Goal: Information Seeking & Learning: Find specific fact

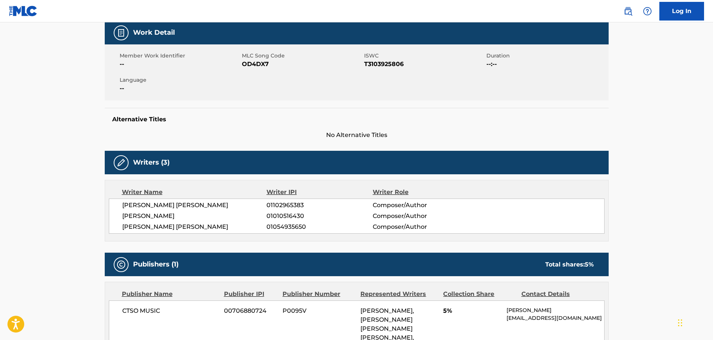
scroll to position [37, 0]
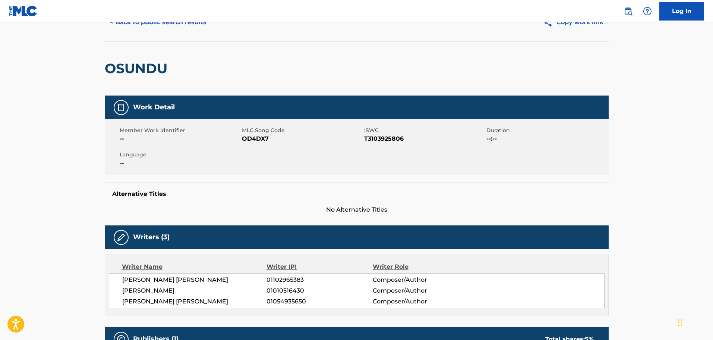
click at [152, 29] on button "< Back to public search results" at bounding box center [158, 22] width 107 height 19
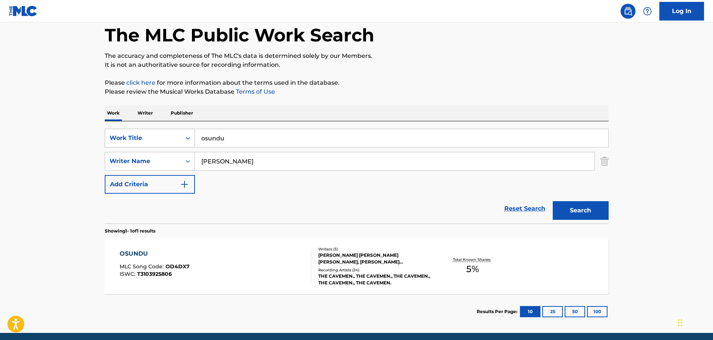
drag, startPoint x: 192, startPoint y: 133, endPoint x: 135, endPoint y: 139, distance: 56.9
click at [130, 139] on div "SearchWithCriteria67da9f81-ca32-4730-82de-5cb7a7cb6552 Work Title osundu" at bounding box center [357, 138] width 504 height 19
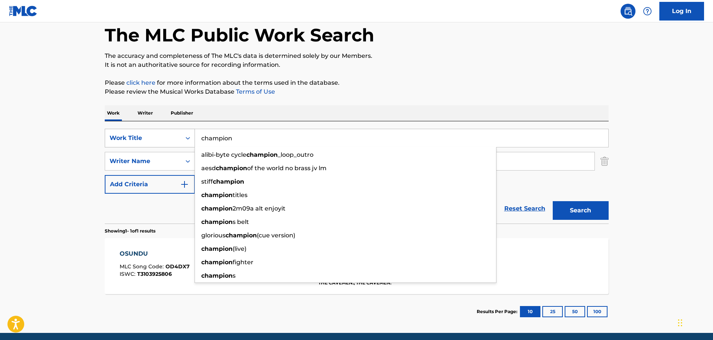
type input "champion"
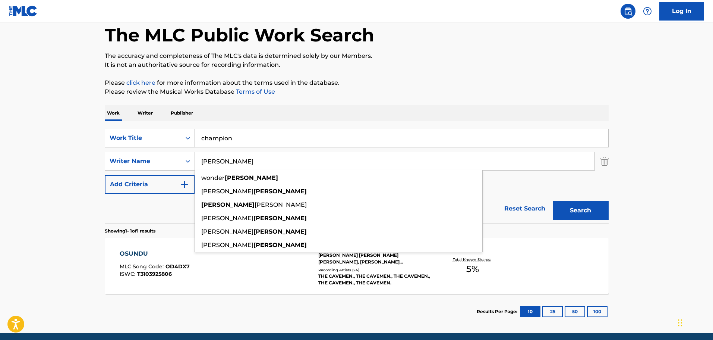
type input "[PERSON_NAME]"
click at [553, 201] on button "Search" at bounding box center [581, 210] width 56 height 19
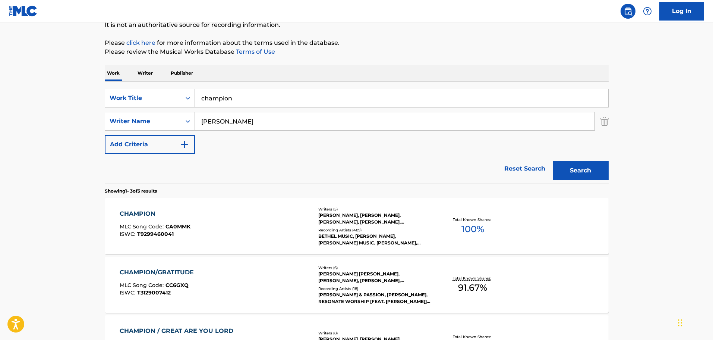
scroll to position [149, 0]
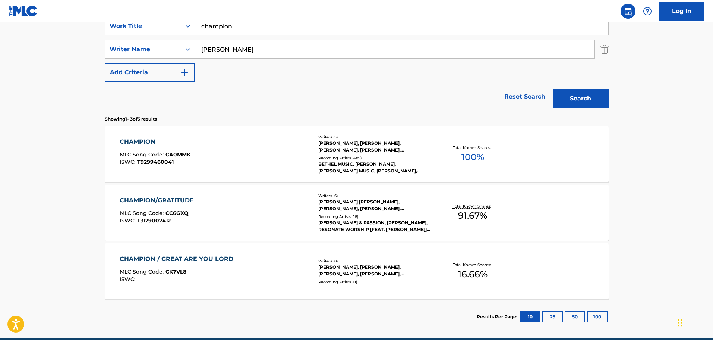
click at [262, 167] on div "CHAMPION MLC Song Code : CA0MMK ISWC : T9299460041" at bounding box center [216, 154] width 192 height 34
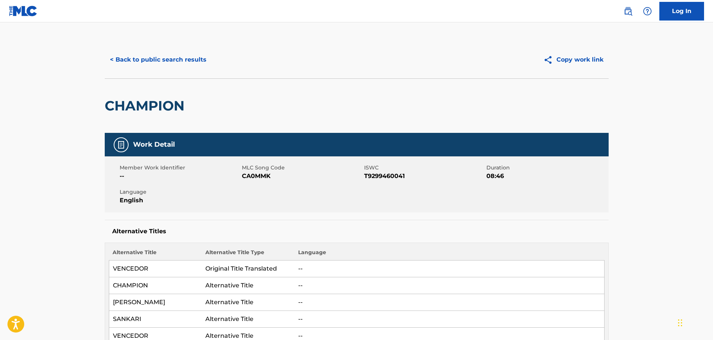
click at [172, 56] on button "< Back to public search results" at bounding box center [158, 59] width 107 height 19
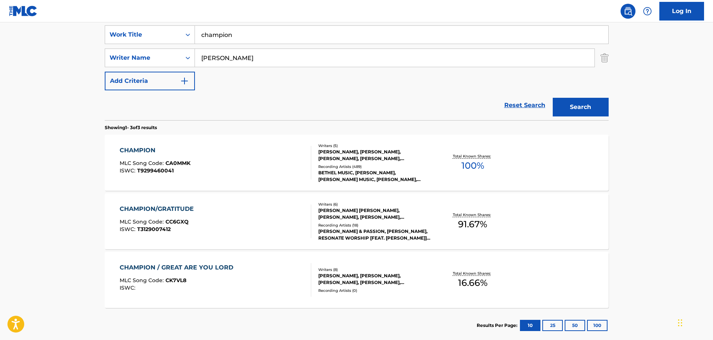
scroll to position [29, 0]
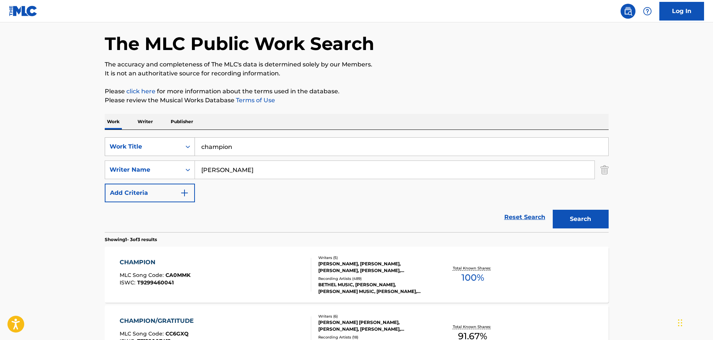
drag, startPoint x: 257, startPoint y: 145, endPoint x: 149, endPoint y: 137, distance: 108.0
click at [149, 137] on div "SearchWithCriteria67da9f81-ca32-4730-82de-5cb7a7cb6552 Work Title champion" at bounding box center [357, 146] width 504 height 19
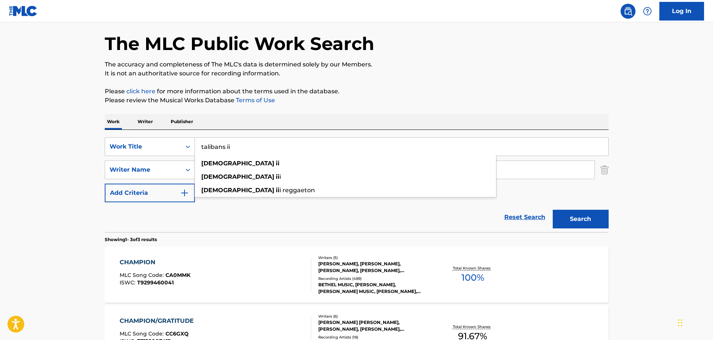
click at [230, 154] on input "talibans ii" at bounding box center [401, 147] width 413 height 18
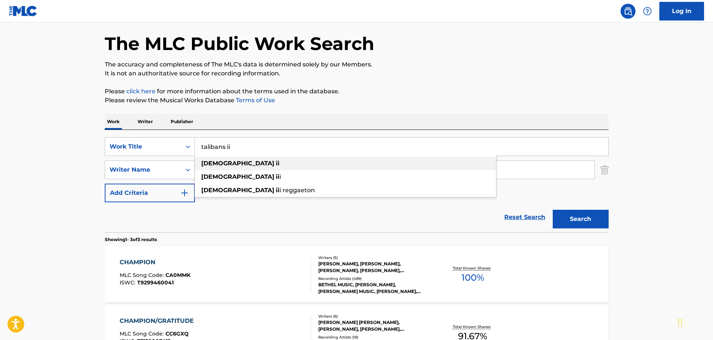
type input "talibans ii"
drag, startPoint x: 232, startPoint y: 161, endPoint x: 238, endPoint y: 159, distance: 7.1
click at [232, 161] on div "talibans ii" at bounding box center [345, 163] width 301 height 13
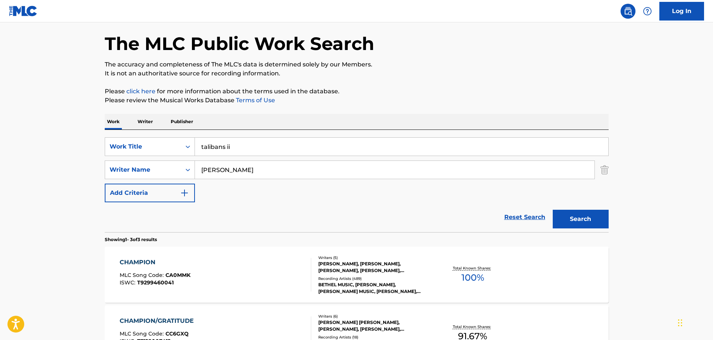
click at [609, 167] on div "The MLC Public Work Search The accuracy and completeness of The MLC's data is d…" at bounding box center [357, 233] width 522 height 442
click at [607, 166] on img "Search Form" at bounding box center [605, 169] width 8 height 19
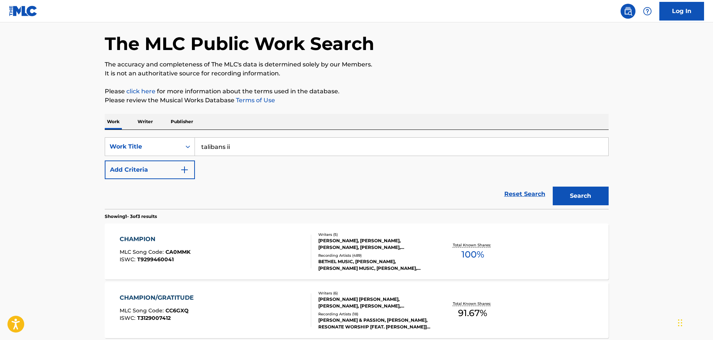
click at [586, 193] on button "Search" at bounding box center [581, 195] width 56 height 19
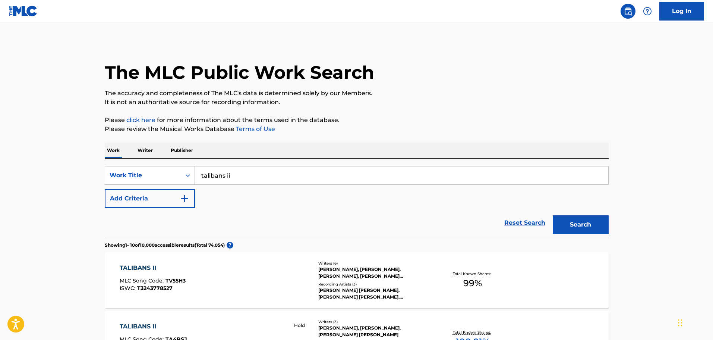
scroll to position [186, 0]
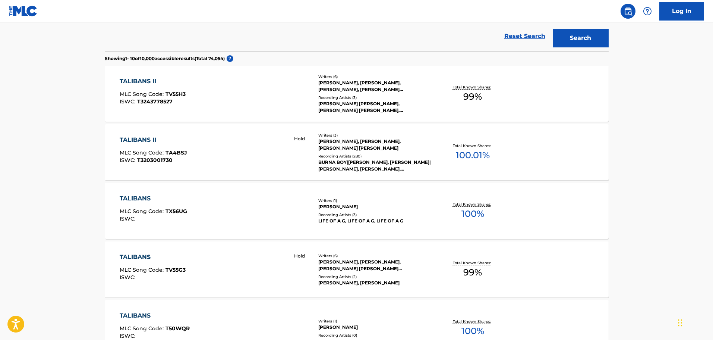
click at [274, 108] on div "TALIBANS II MLC Song Code : TV55H3 ISWC : T3243778527" at bounding box center [216, 94] width 192 height 34
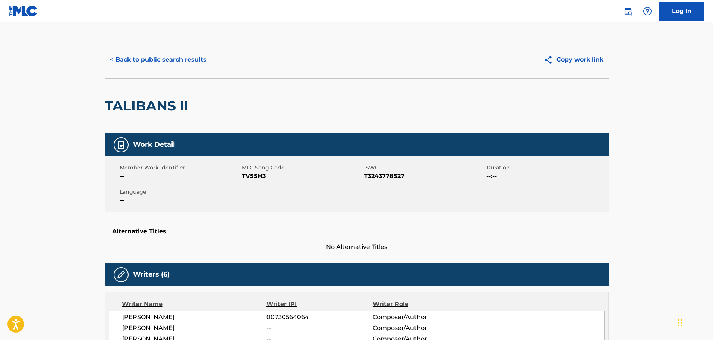
click at [180, 52] on button "< Back to public search results" at bounding box center [158, 59] width 107 height 19
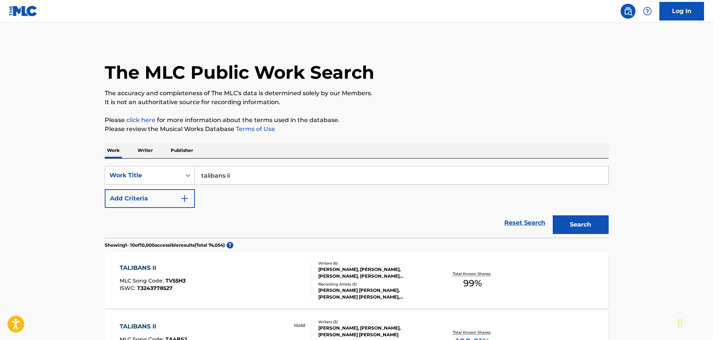
scroll to position [206, 0]
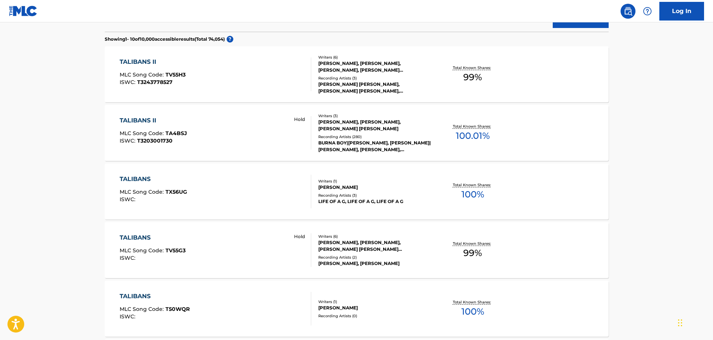
click at [230, 138] on div "TALIBANS II MLC Song Code : TA4BSJ ISWC : T3203001730 Hold" at bounding box center [216, 133] width 192 height 34
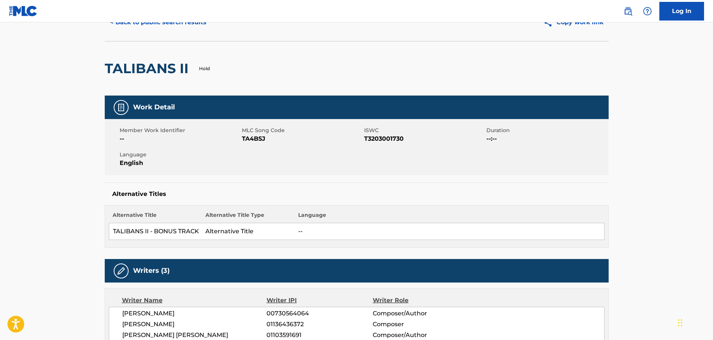
click at [179, 24] on button "< Back to public search results" at bounding box center [158, 22] width 107 height 19
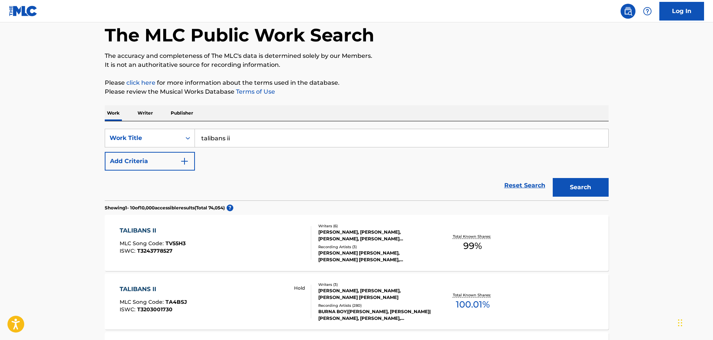
scroll to position [225, 0]
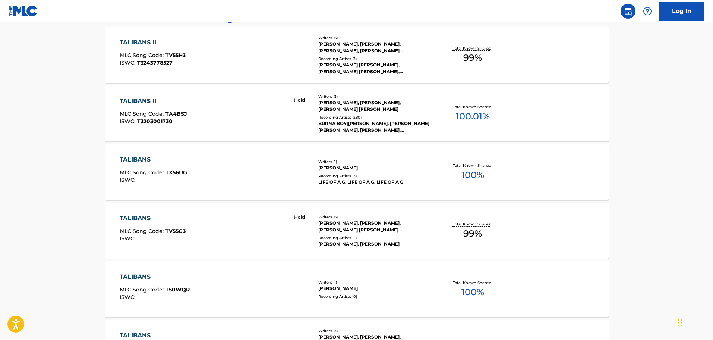
click at [230, 64] on div "TALIBANS II MLC Song Code : TV55H3 ISWC : T3243778527" at bounding box center [216, 55] width 192 height 34
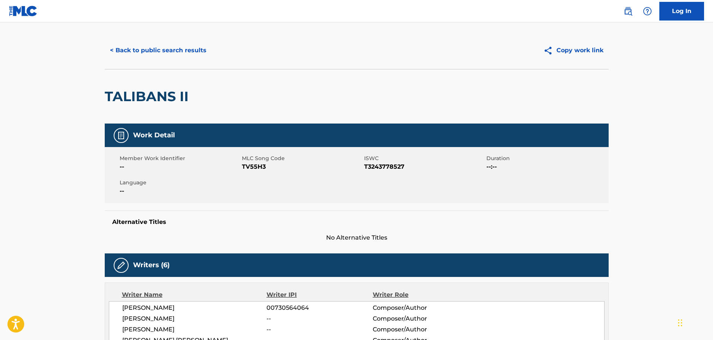
click at [169, 52] on button "< Back to public search results" at bounding box center [158, 50] width 107 height 19
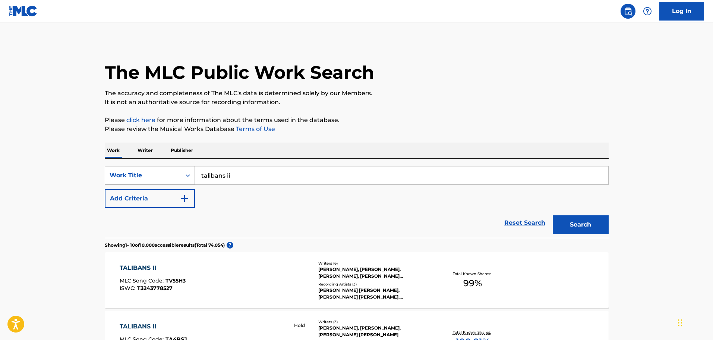
drag, startPoint x: 272, startPoint y: 184, endPoint x: 172, endPoint y: 174, distance: 100.0
click at [172, 174] on div "SearchWithCriteria67da9f81-ca32-4730-82de-5cb7a7cb6552 Work Title talibans ii" at bounding box center [357, 175] width 504 height 19
click at [238, 180] on input "talibans ii" at bounding box center [401, 175] width 413 height 18
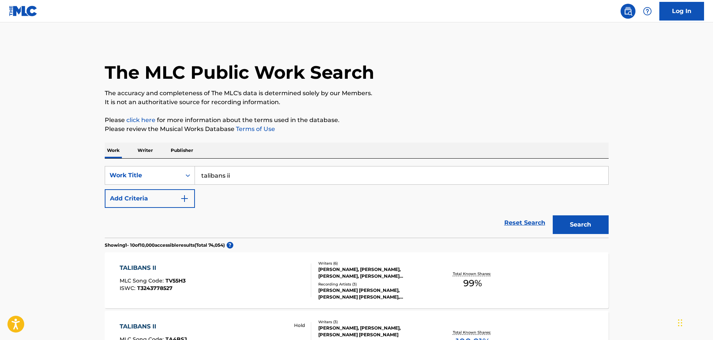
click at [238, 180] on input "talibans ii" at bounding box center [401, 175] width 413 height 18
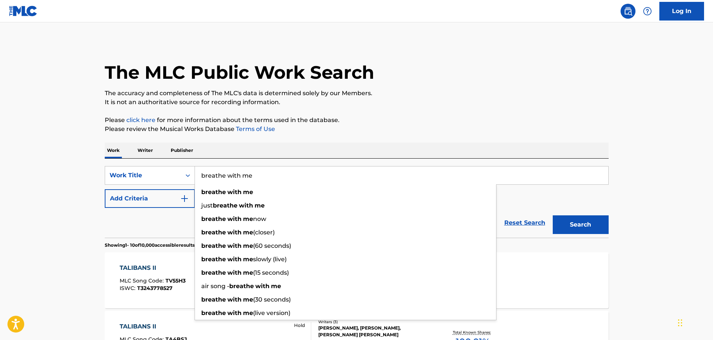
type input "breathe with me"
click at [163, 198] on button "Add Criteria" at bounding box center [150, 198] width 90 height 19
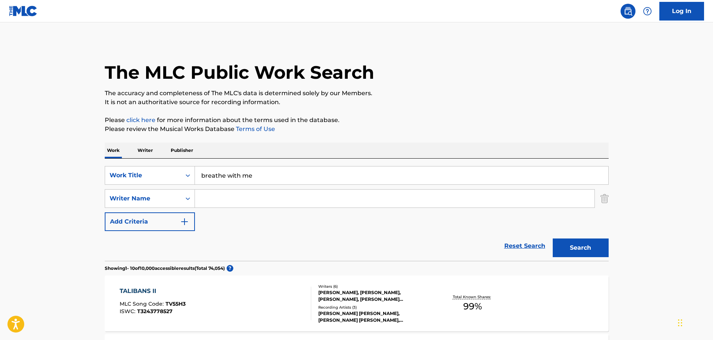
click at [210, 196] on input "Search Form" at bounding box center [395, 198] width 400 height 18
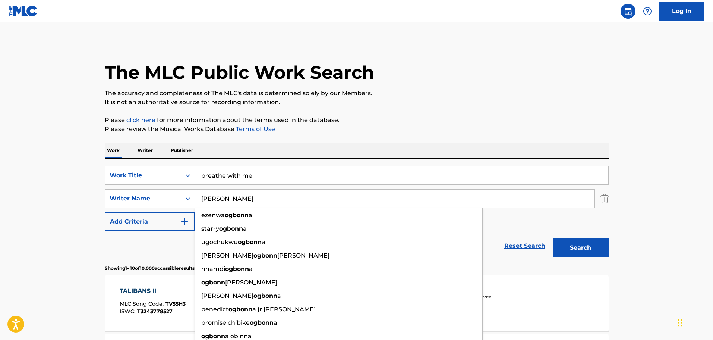
type input "[PERSON_NAME]"
click at [553, 238] on button "Search" at bounding box center [581, 247] width 56 height 19
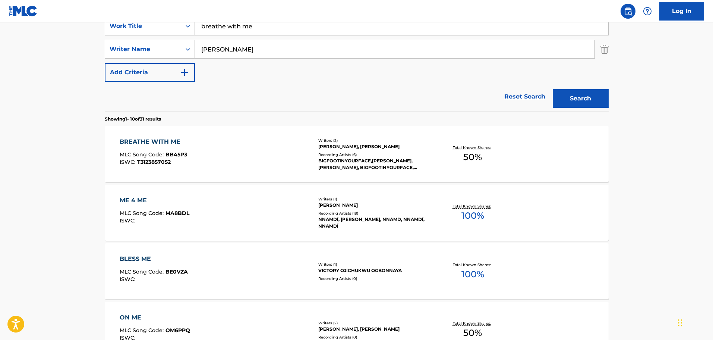
click at [270, 150] on div "BREATHE WITH ME MLC Song Code : BB45P3 ISWC : T3123857052" at bounding box center [216, 154] width 192 height 34
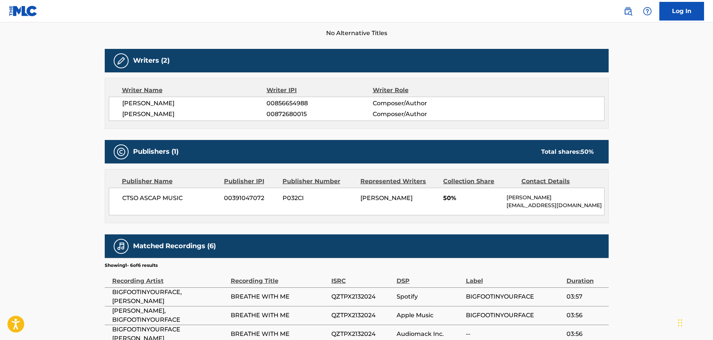
scroll to position [211, 0]
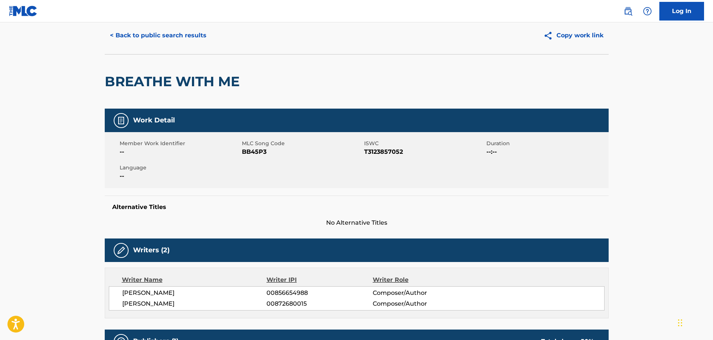
click at [165, 37] on button "< Back to public search results" at bounding box center [158, 35] width 107 height 19
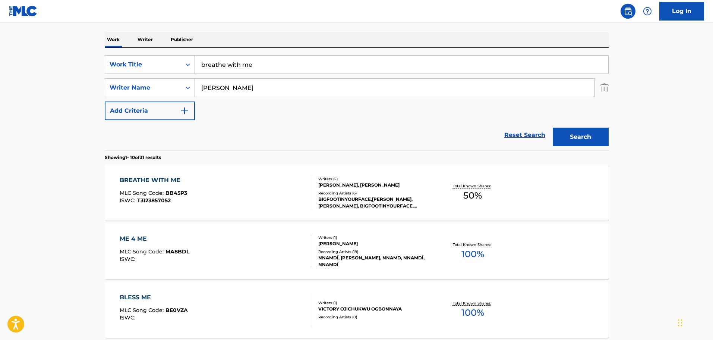
scroll to position [75, 0]
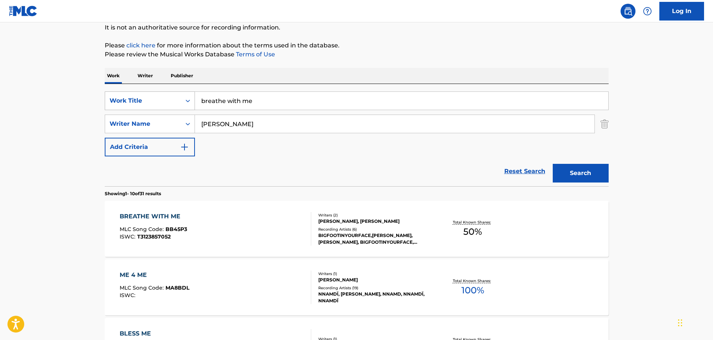
drag, startPoint x: 279, startPoint y: 95, endPoint x: 110, endPoint y: 99, distance: 169.7
click at [110, 99] on div "SearchWithCriteria67da9f81-ca32-4730-82de-5cb7a7cb6552 Work Title breathe with …" at bounding box center [357, 100] width 504 height 19
type input "waves over pebbles"
click at [553, 164] on button "Search" at bounding box center [581, 173] width 56 height 19
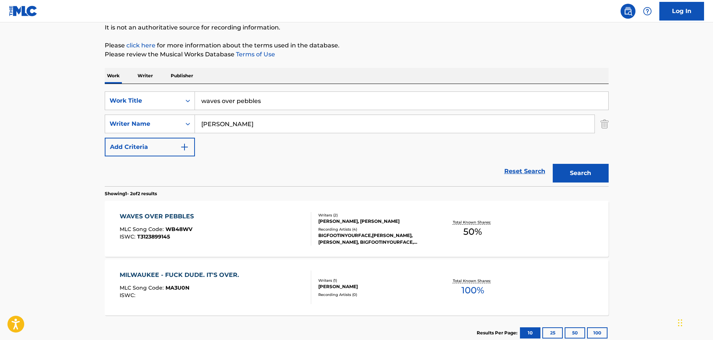
click at [218, 221] on div "WAVES OVER PEBBLES MLC Song Code : WB48WV ISWC : T3123899145" at bounding box center [216, 229] width 192 height 34
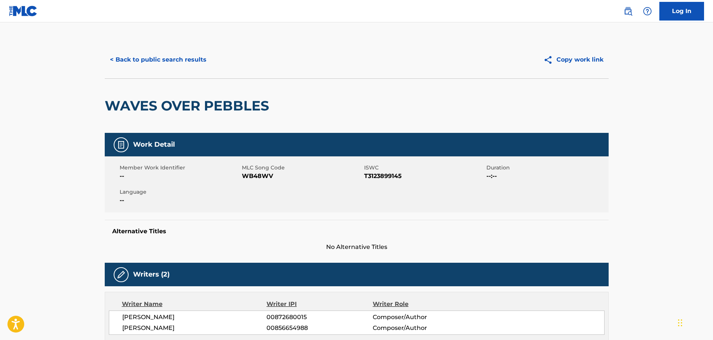
click at [149, 57] on button "< Back to public search results" at bounding box center [158, 59] width 107 height 19
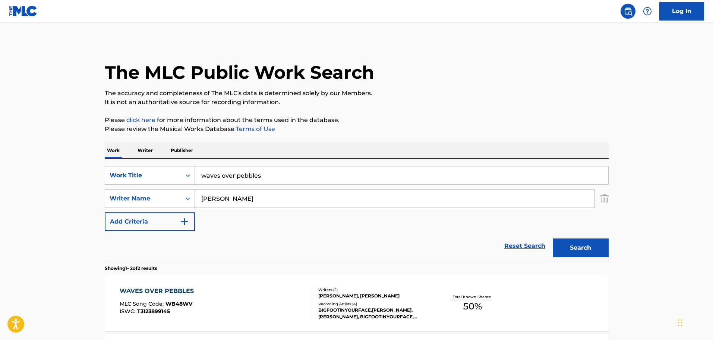
scroll to position [75, 0]
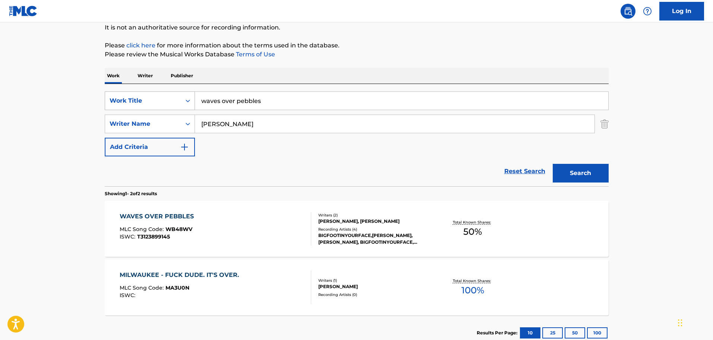
drag, startPoint x: 278, startPoint y: 105, endPoint x: 146, endPoint y: 102, distance: 131.6
click at [146, 102] on div "SearchWithCriteria67da9f81-ca32-4730-82de-5cb7a7cb6552 Work Title waves over pe…" at bounding box center [357, 100] width 504 height 19
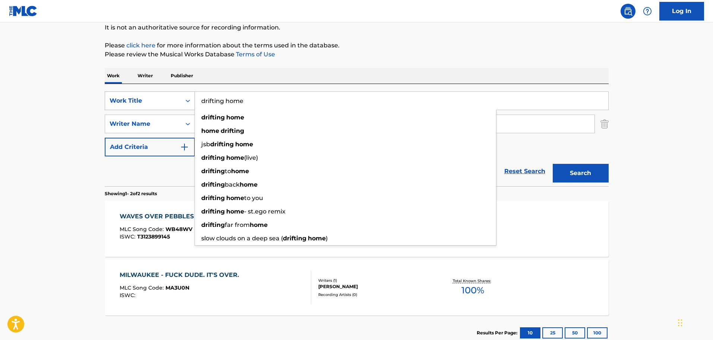
type input "drifting home"
click at [553, 164] on button "Search" at bounding box center [581, 173] width 56 height 19
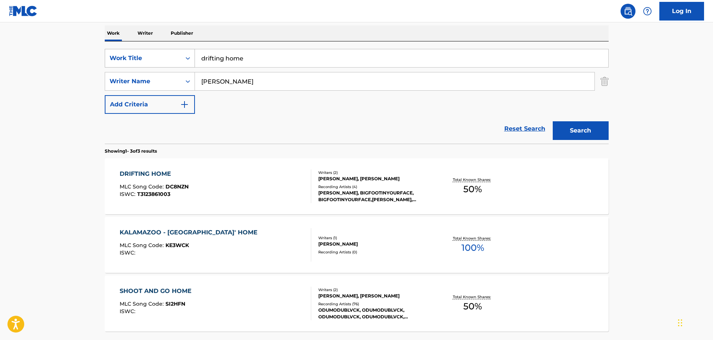
scroll to position [183, 0]
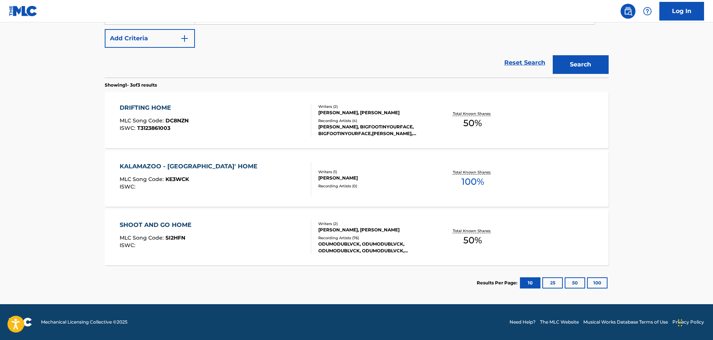
click at [202, 128] on div "DRIFTING HOME MLC Song Code : DC8NZN ISWC : T3123861003" at bounding box center [216, 120] width 192 height 34
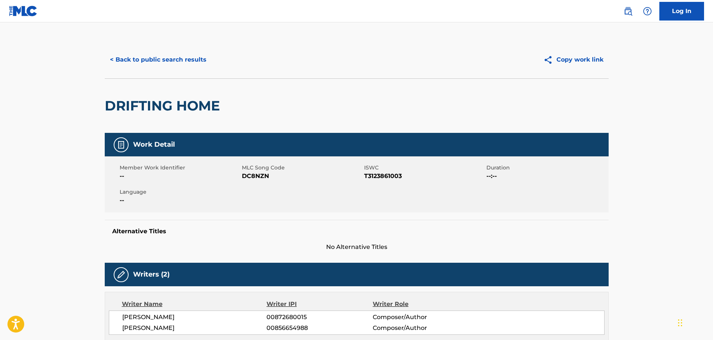
click at [163, 67] on button "< Back to public search results" at bounding box center [158, 59] width 107 height 19
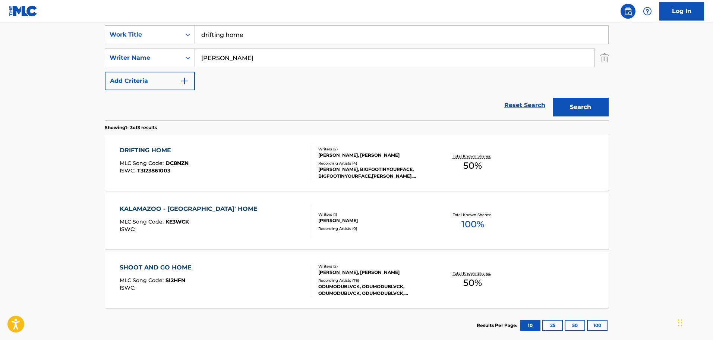
scroll to position [103, 0]
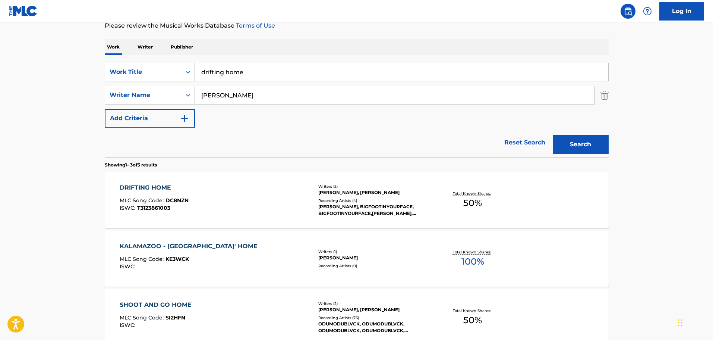
drag, startPoint x: 270, startPoint y: 72, endPoint x: 142, endPoint y: 73, distance: 127.5
click at [142, 73] on div "SearchWithCriteria67da9f81-ca32-4730-82de-5cb7a7cb6552 Work Title drifting home" at bounding box center [357, 72] width 504 height 19
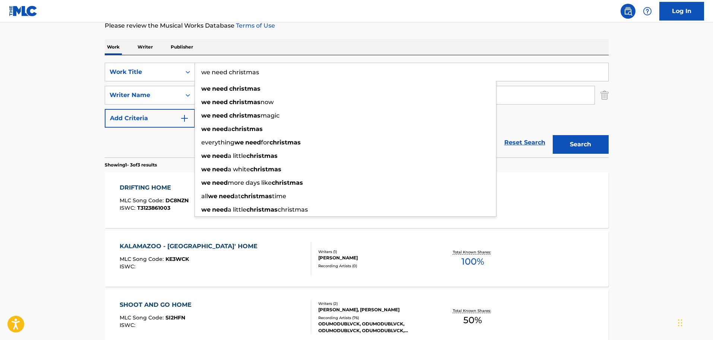
type input "we need christmas"
click at [148, 141] on div "Reset Search Search" at bounding box center [357, 142] width 504 height 30
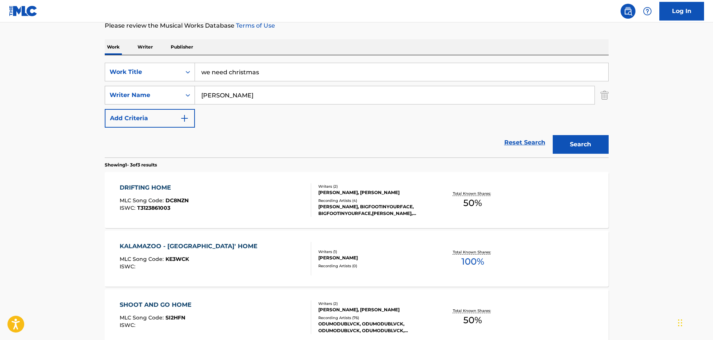
drag, startPoint x: 254, startPoint y: 89, endPoint x: 107, endPoint y: 101, distance: 147.7
click at [107, 101] on div "SearchWithCriteria2533d1ba-b6b1-43d0-a169-9f0894db2630 Writer Name [PERSON_NAME]" at bounding box center [357, 95] width 504 height 19
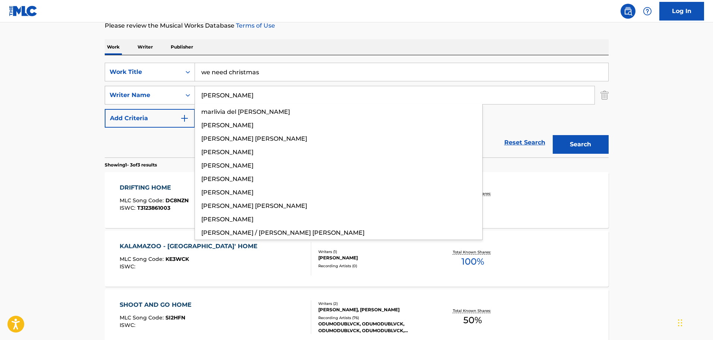
type input "[PERSON_NAME]"
click at [553, 135] on button "Search" at bounding box center [581, 144] width 56 height 19
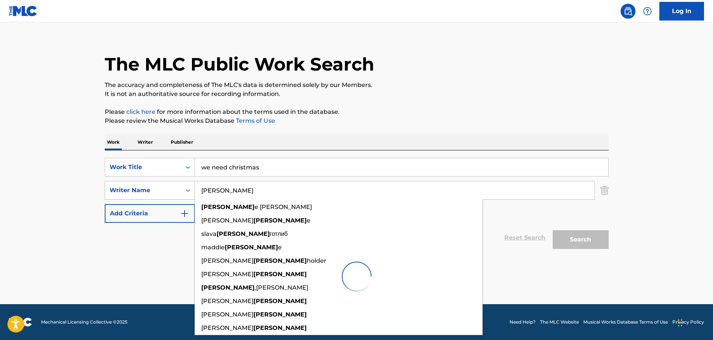
scroll to position [8, 0]
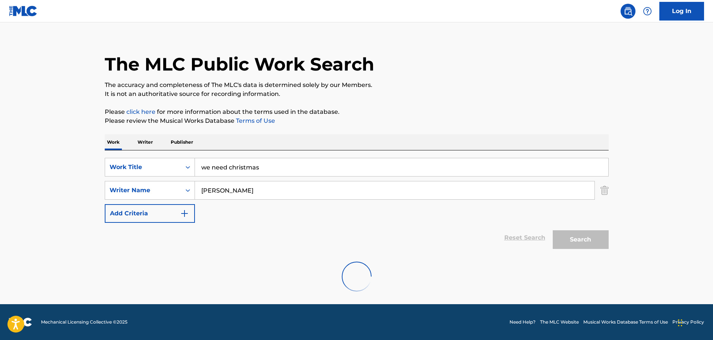
click at [200, 44] on div "The MLC Public Work Search" at bounding box center [357, 60] width 504 height 54
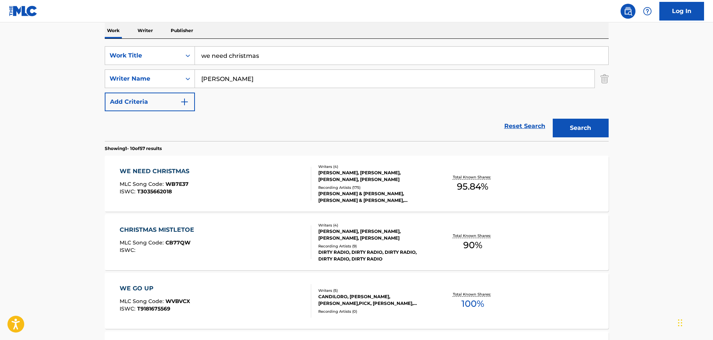
scroll to position [120, 0]
click at [244, 177] on div "WE NEED CHRISTMAS MLC Song Code : WB7E37 ISWC : T3035662018" at bounding box center [216, 183] width 192 height 34
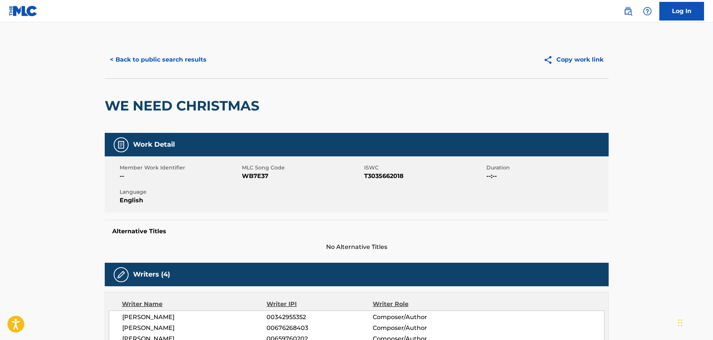
click at [182, 70] on div "< Back to public search results Copy work link" at bounding box center [357, 59] width 504 height 37
click at [190, 54] on button "< Back to public search results" at bounding box center [158, 59] width 107 height 19
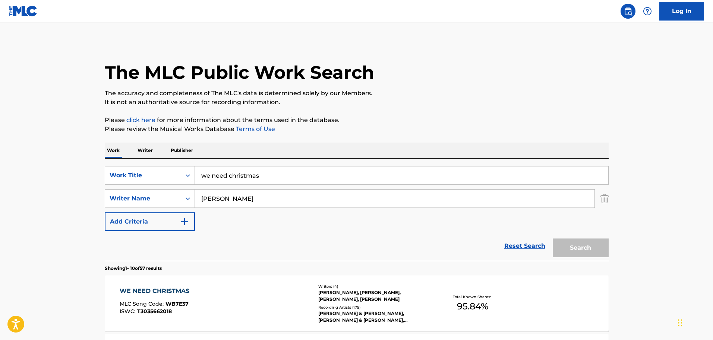
scroll to position [120, 0]
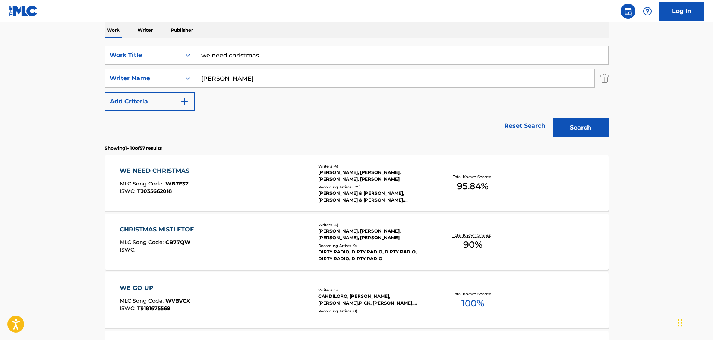
drag, startPoint x: 289, startPoint y: 56, endPoint x: 155, endPoint y: 67, distance: 134.3
click at [155, 67] on div "SearchWithCriteria67da9f81-ca32-4730-82de-5cb7a7cb6552 Work Title we need chris…" at bounding box center [357, 78] width 504 height 65
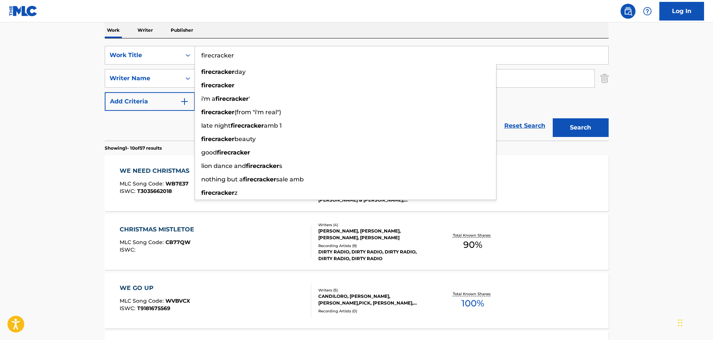
type input "firecracker"
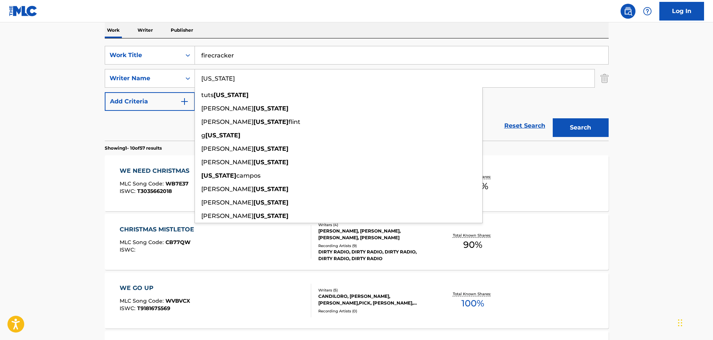
type input "[US_STATE]"
click at [553, 118] on button "Search" at bounding box center [581, 127] width 56 height 19
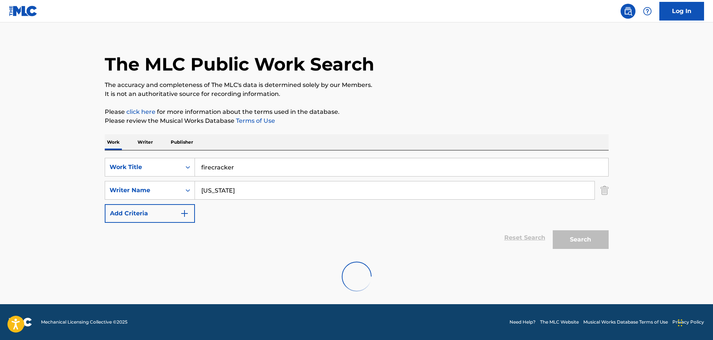
scroll to position [66, 0]
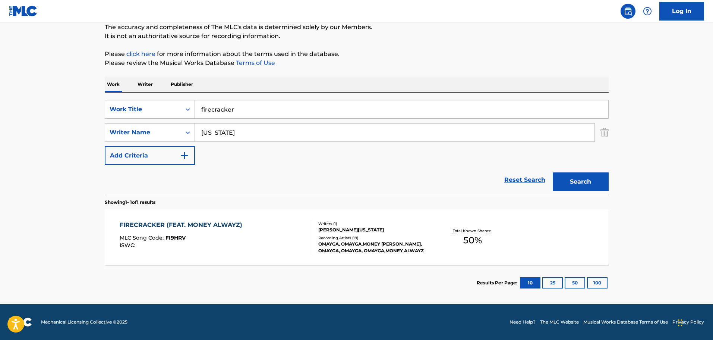
click at [277, 233] on div "FIRECRACKER (FEAT. MONEY ALWAYZ) MLC Song Code : FI9HRV ISWC :" at bounding box center [216, 237] width 192 height 34
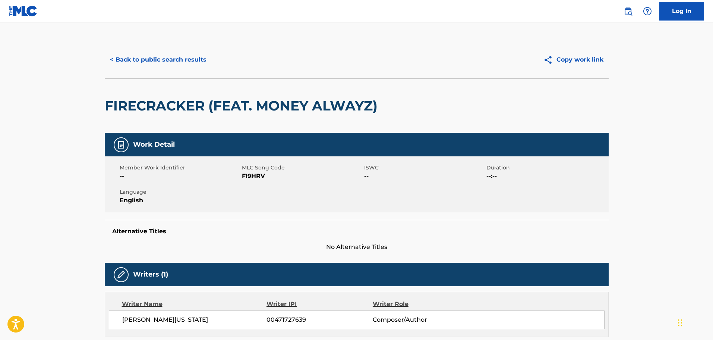
click at [161, 66] on button "< Back to public search results" at bounding box center [158, 59] width 107 height 19
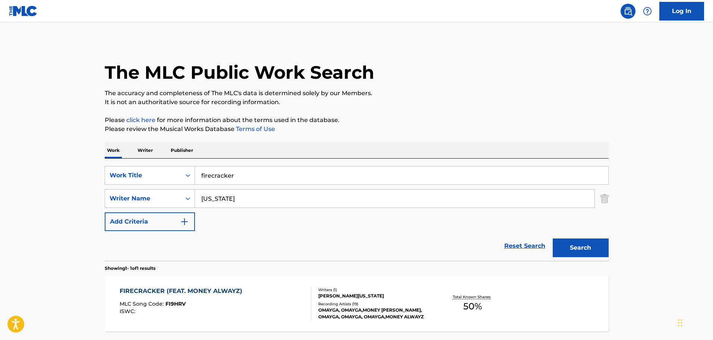
scroll to position [23, 0]
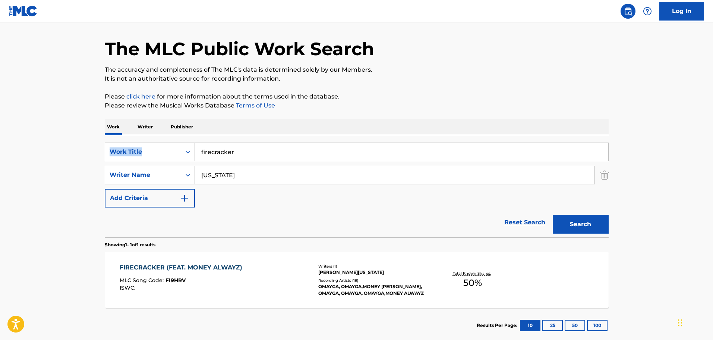
drag, startPoint x: 311, startPoint y: 142, endPoint x: 252, endPoint y: 137, distance: 59.1
click at [220, 131] on div "Work Writer Publisher SearchWithCriteria67da9f81-ca32-4730-82de-5cb7a7cb6552 Wo…" at bounding box center [357, 231] width 504 height 224
drag, startPoint x: 235, startPoint y: 154, endPoint x: 171, endPoint y: 139, distance: 65.9
click at [171, 139] on div "SearchWithCriteria67da9f81-ca32-4730-82de-5cb7a7cb6552 Work Title firecracker S…" at bounding box center [357, 186] width 504 height 102
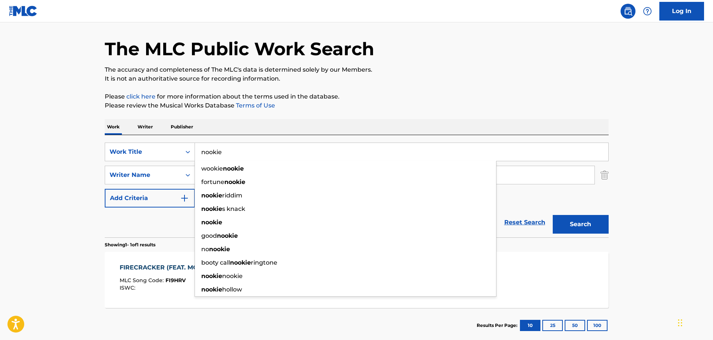
type input "nookie"
click at [252, 125] on div "Work Writer Publisher" at bounding box center [357, 127] width 504 height 16
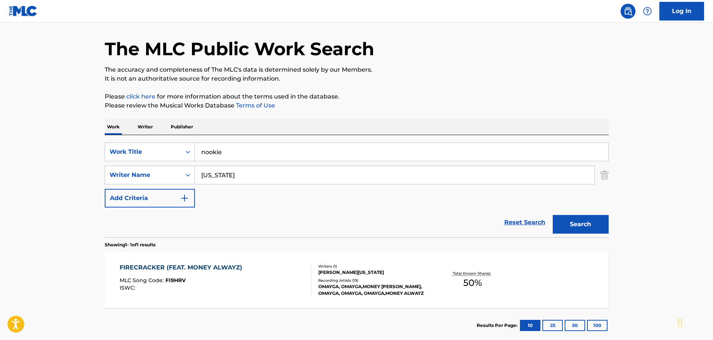
drag, startPoint x: 242, startPoint y: 170, endPoint x: 210, endPoint y: 157, distance: 35.1
click at [210, 157] on div "SearchWithCriteria67da9f81-ca32-4730-82de-5cb7a7cb6552 Work Title nookie Search…" at bounding box center [357, 174] width 504 height 65
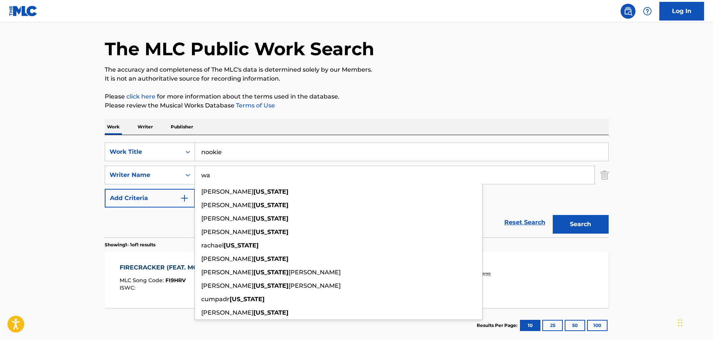
type input "w"
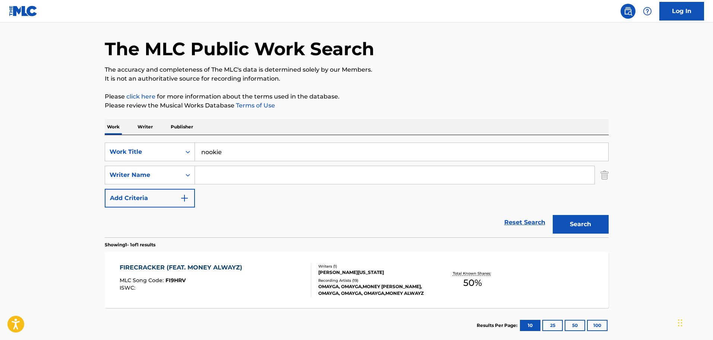
paste input "[PERSON_NAME]"
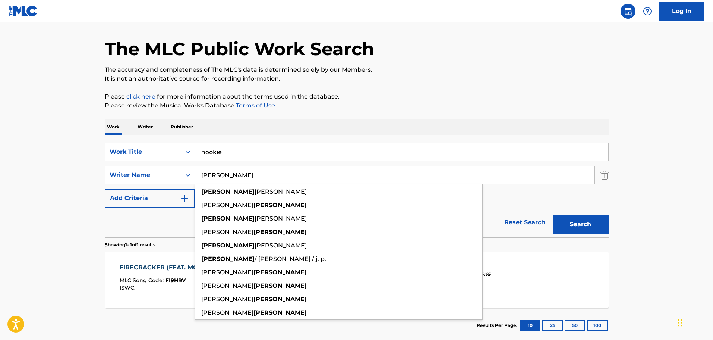
type input "[PERSON_NAME]"
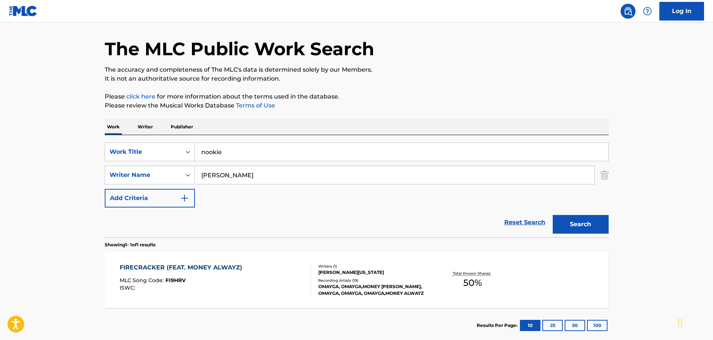
click at [590, 219] on button "Search" at bounding box center [581, 224] width 56 height 19
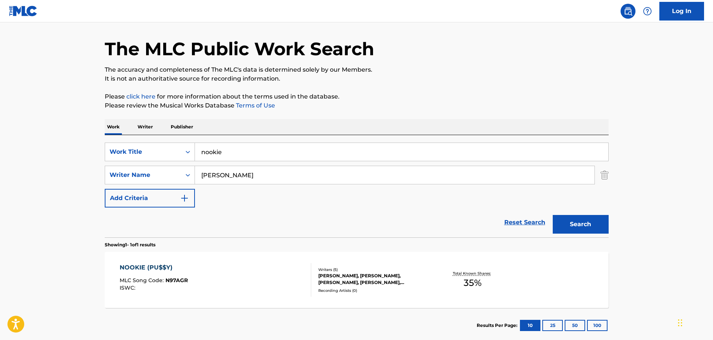
scroll to position [66, 0]
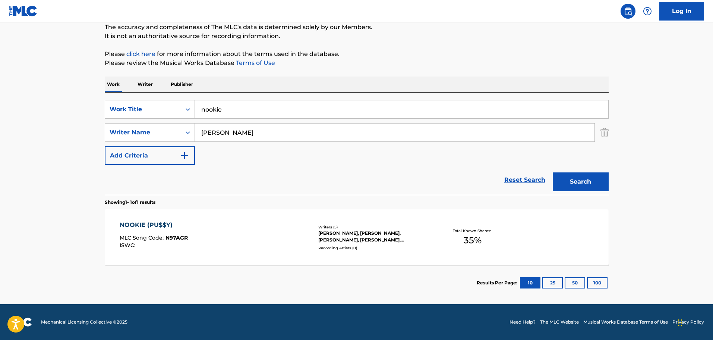
click at [262, 234] on div "NOOKIE (PU$$Y) MLC Song Code : N97AGR ISWC :" at bounding box center [216, 237] width 192 height 34
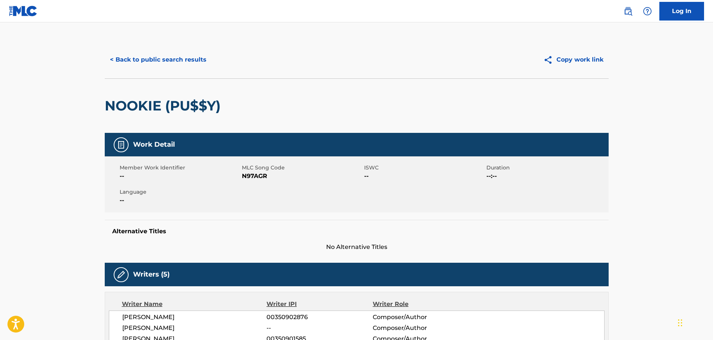
click at [126, 60] on button "< Back to public search results" at bounding box center [158, 59] width 107 height 19
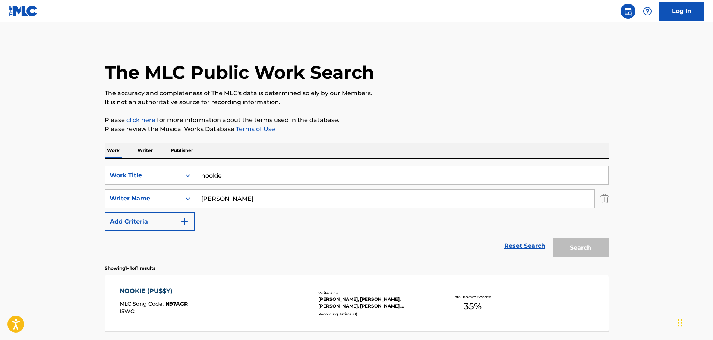
scroll to position [23, 0]
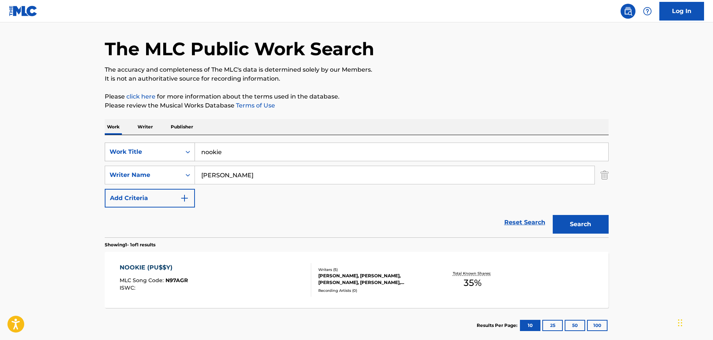
drag, startPoint x: 259, startPoint y: 151, endPoint x: 184, endPoint y: 145, distance: 75.5
click at [184, 145] on div "SearchWithCriteria67da9f81-ca32-4730-82de-5cb7a7cb6552 Work Title nookie" at bounding box center [357, 151] width 504 height 19
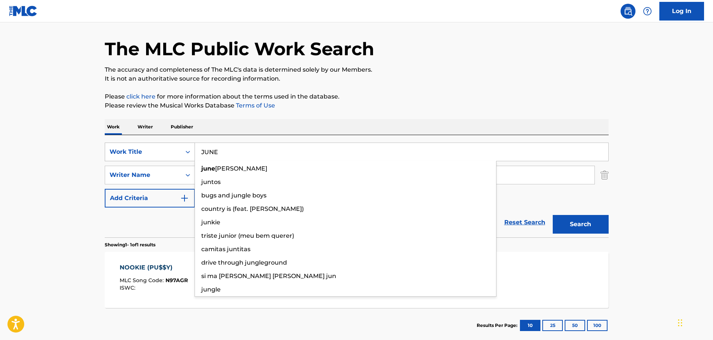
type input "JUNE"
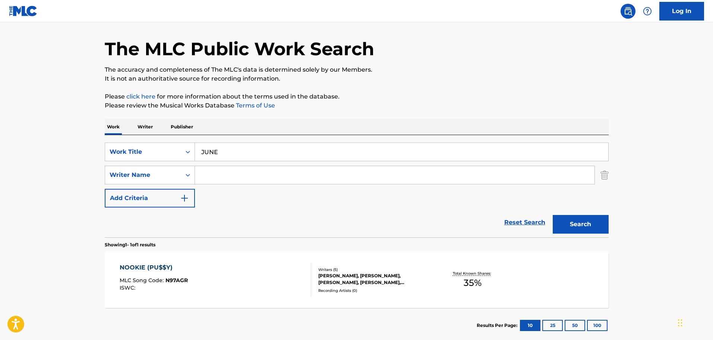
paste input "[PERSON_NAME]"
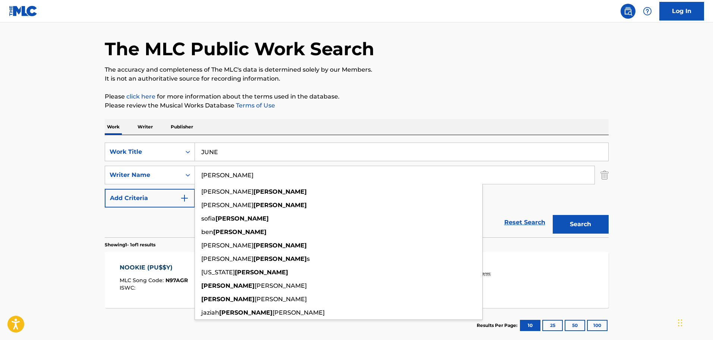
type input "[PERSON_NAME]"
click at [563, 222] on button "Search" at bounding box center [581, 224] width 56 height 19
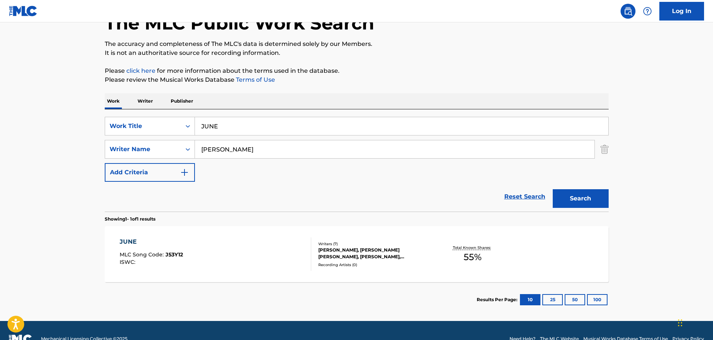
scroll to position [66, 0]
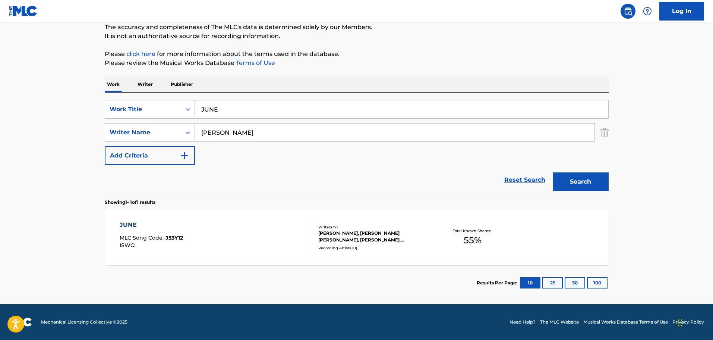
click at [261, 223] on div "JUNE MLC Song Code : J53Y12 ISWC :" at bounding box center [216, 237] width 192 height 34
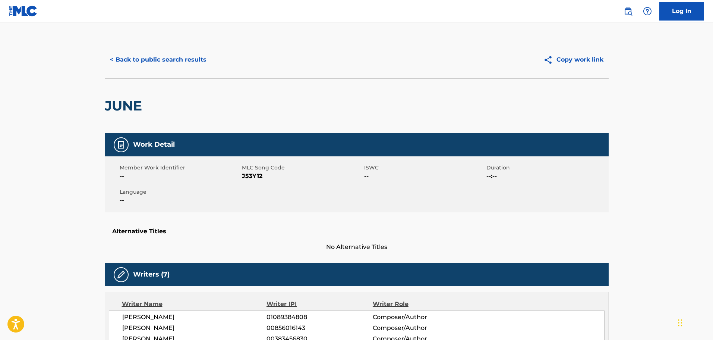
click at [181, 66] on button "< Back to public search results" at bounding box center [158, 59] width 107 height 19
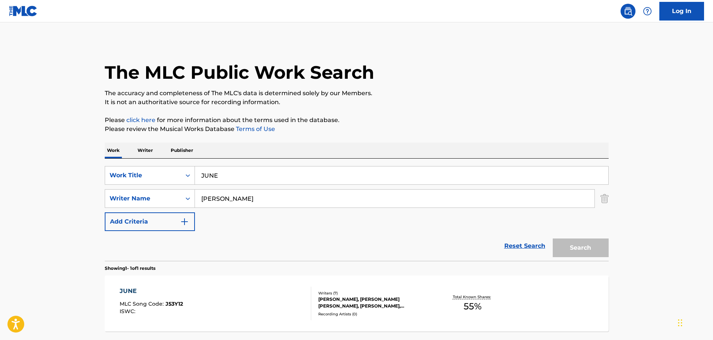
scroll to position [23, 0]
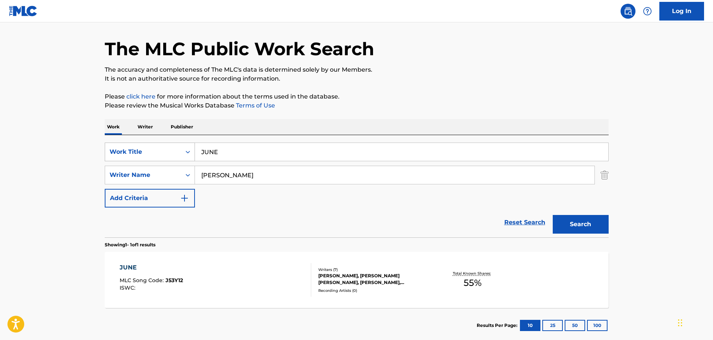
drag, startPoint x: 253, startPoint y: 151, endPoint x: 194, endPoint y: 148, distance: 59.3
click at [194, 148] on div "SearchWithCriteria67da9f81-ca32-4730-82de-5cb7a7cb6552 Work Title JUNE" at bounding box center [357, 151] width 504 height 19
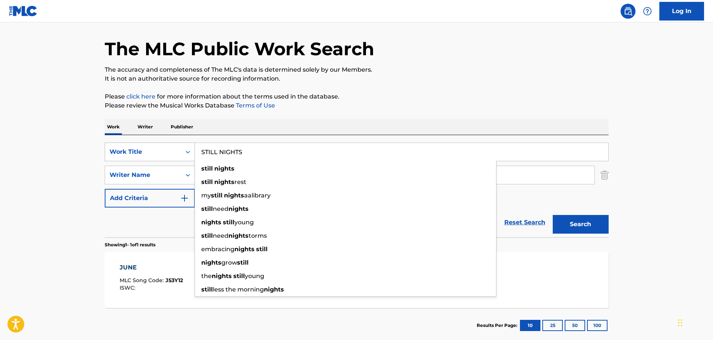
type input "STILL NIGHTS"
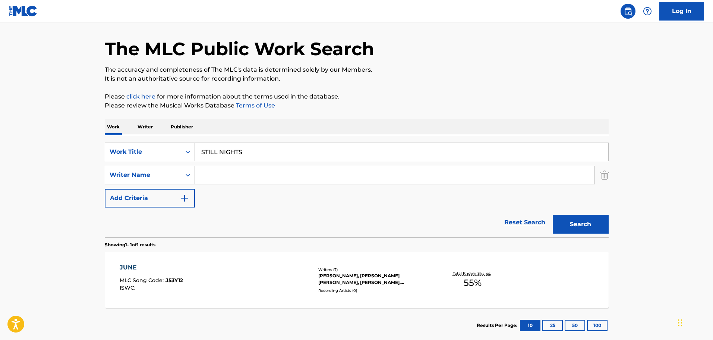
paste input "[PERSON_NAME]"
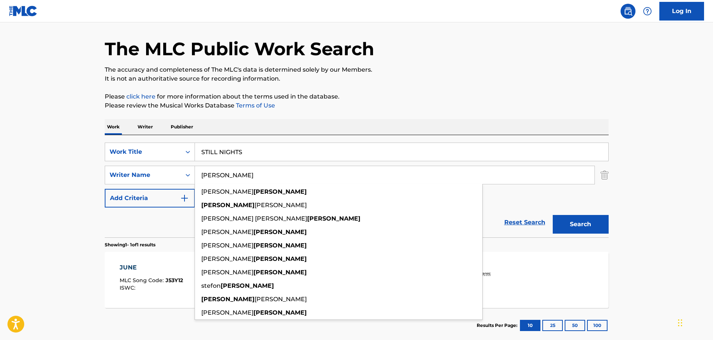
type input "[PERSON_NAME]"
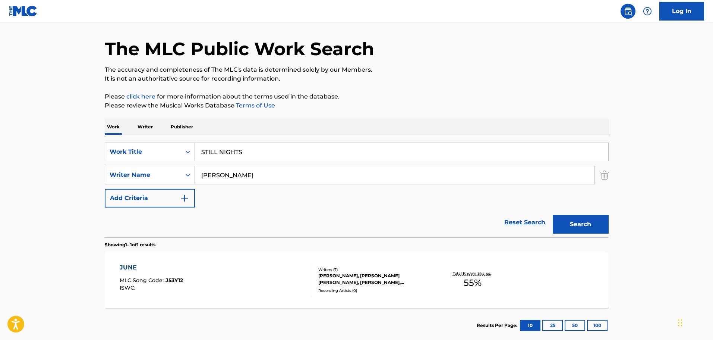
click at [599, 231] on button "Search" at bounding box center [581, 224] width 56 height 19
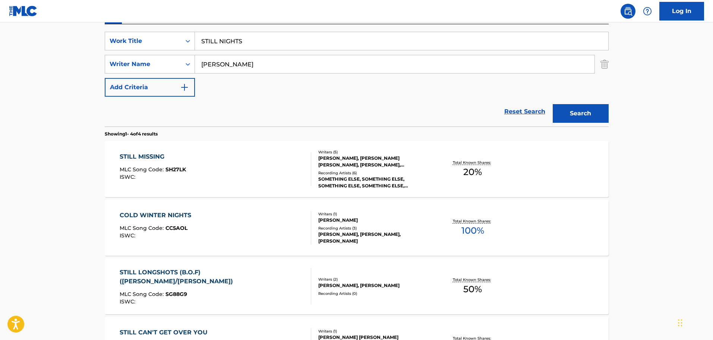
scroll to position [98, 0]
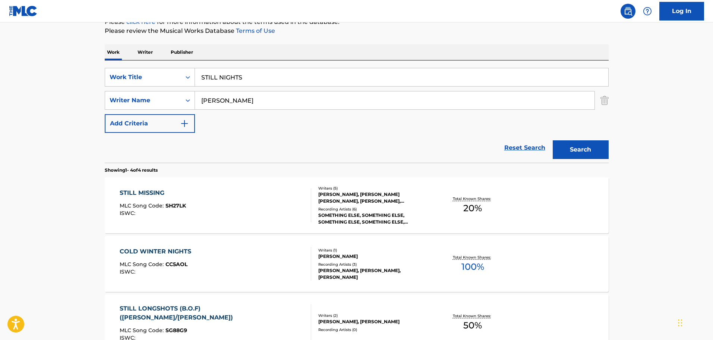
drag, startPoint x: 267, startPoint y: 75, endPoint x: 191, endPoint y: 65, distance: 77.0
click at [191, 65] on div "SearchWithCriteria67da9f81-ca32-4730-82de-5cb7a7cb6552 Work Title STILL NIGHTS …" at bounding box center [357, 111] width 504 height 102
type input "I"
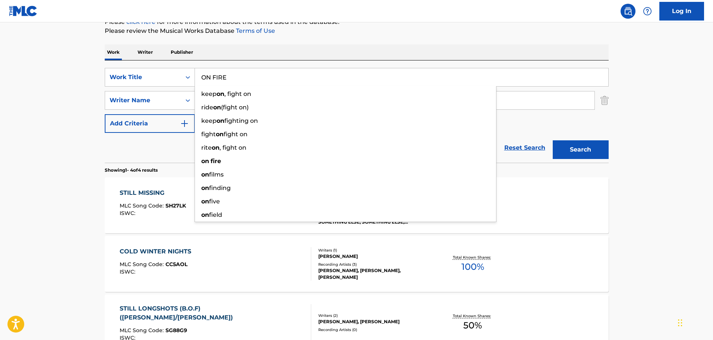
type input "ON FIRE"
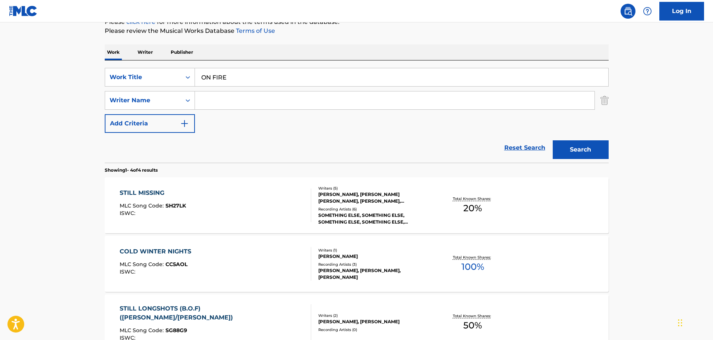
paste input "[PERSON_NAME]"
type input "[PERSON_NAME]"
click at [595, 149] on button "Search" at bounding box center [581, 149] width 56 height 19
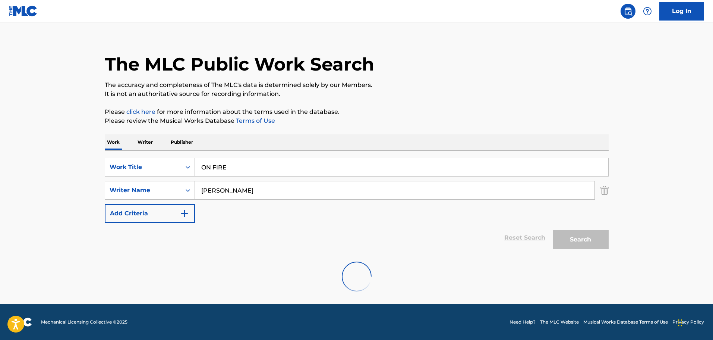
scroll to position [66, 0]
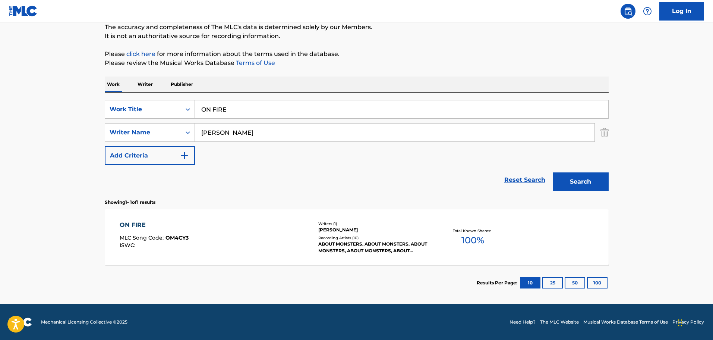
click at [253, 229] on div "ON FIRE MLC Song Code : OM4CY3 ISWC :" at bounding box center [216, 237] width 192 height 34
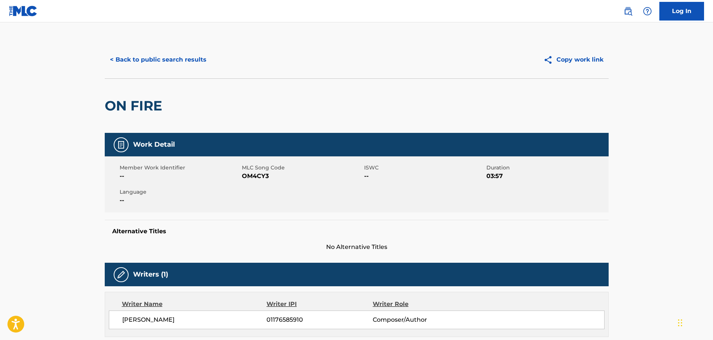
click at [164, 62] on button "< Back to public search results" at bounding box center [158, 59] width 107 height 19
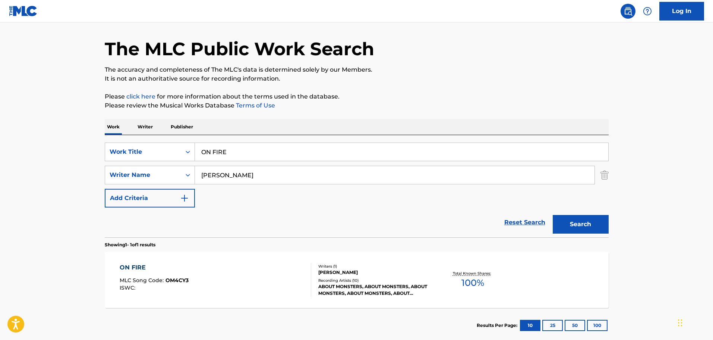
drag, startPoint x: 251, startPoint y: 149, endPoint x: 71, endPoint y: 148, distance: 179.7
click at [73, 149] on main "The MLC Public Work Search The accuracy and completeness of The MLC's data is d…" at bounding box center [356, 172] width 713 height 347
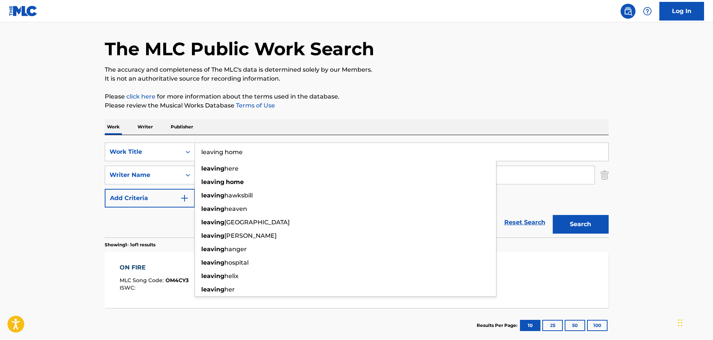
type input "leaving home"
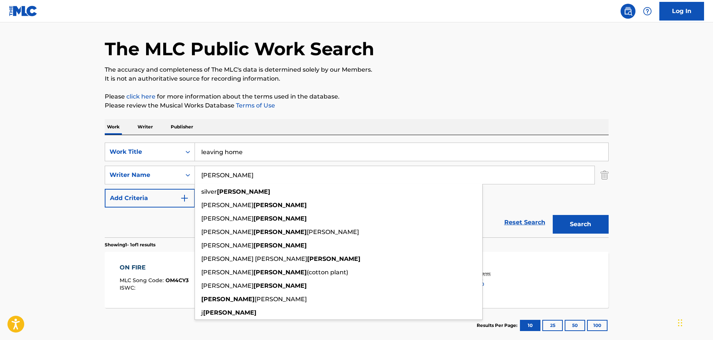
type input "[PERSON_NAME]"
click at [553, 215] on button "Search" at bounding box center [581, 224] width 56 height 19
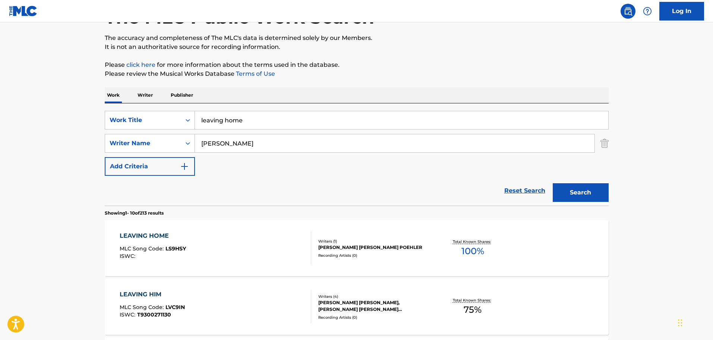
scroll to position [98, 0]
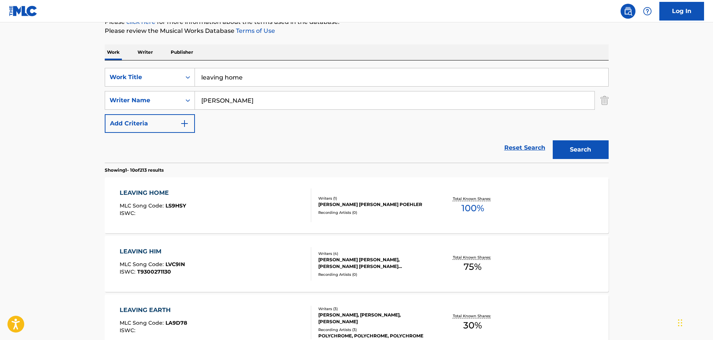
click at [231, 202] on div "LEAVING HOME MLC Song Code : LS9HSY ISWC :" at bounding box center [216, 205] width 192 height 34
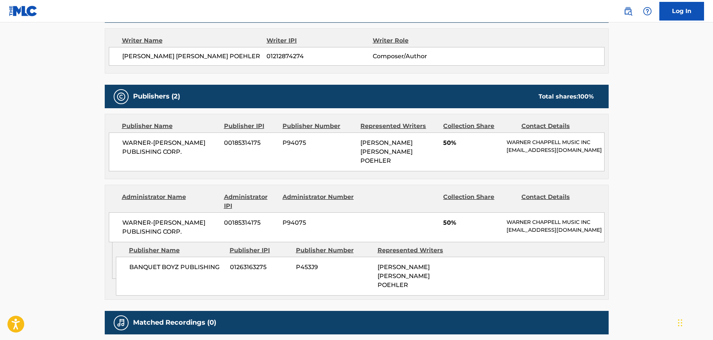
scroll to position [322, 0]
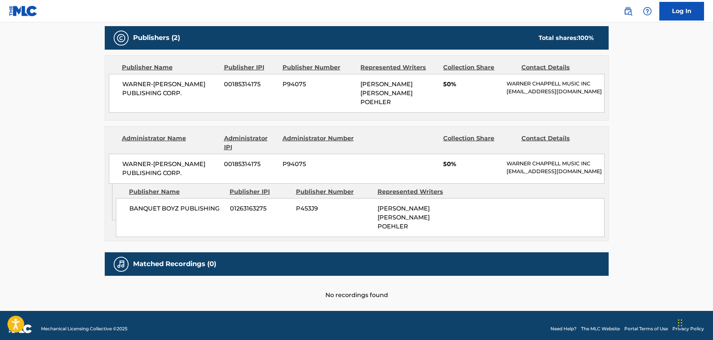
click at [227, 47] on div "Publishers (2) Total shares: 100 %" at bounding box center [357, 37] width 504 height 23
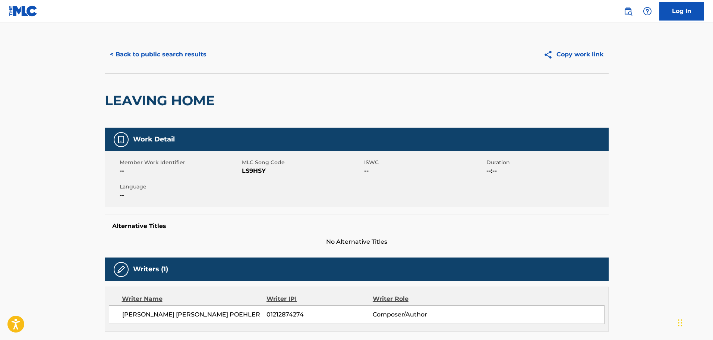
scroll to position [0, 0]
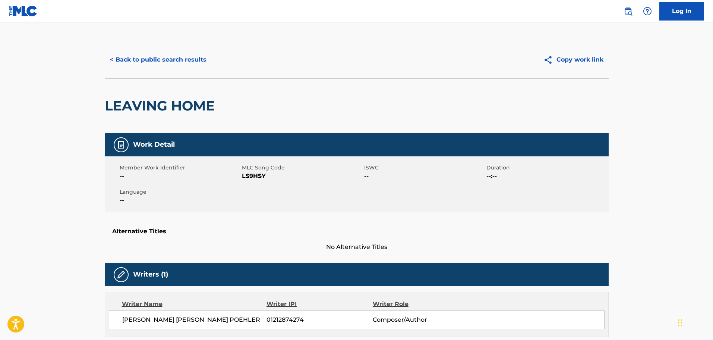
click at [158, 60] on button "< Back to public search results" at bounding box center [158, 59] width 107 height 19
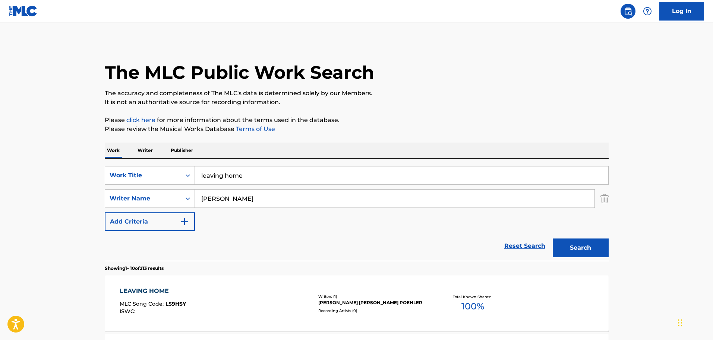
scroll to position [98, 0]
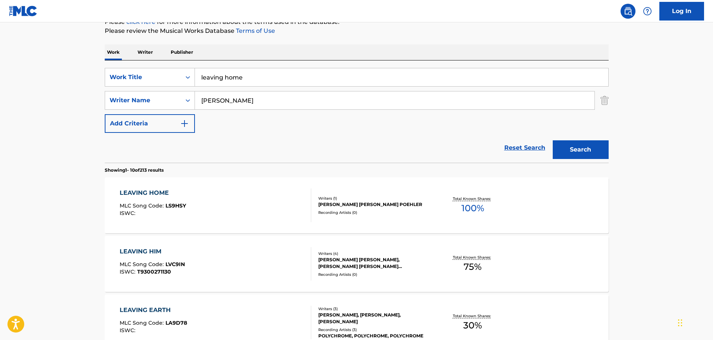
drag, startPoint x: 278, startPoint y: 80, endPoint x: 201, endPoint y: 72, distance: 77.3
click at [201, 72] on input "leaving home" at bounding box center [401, 77] width 413 height 18
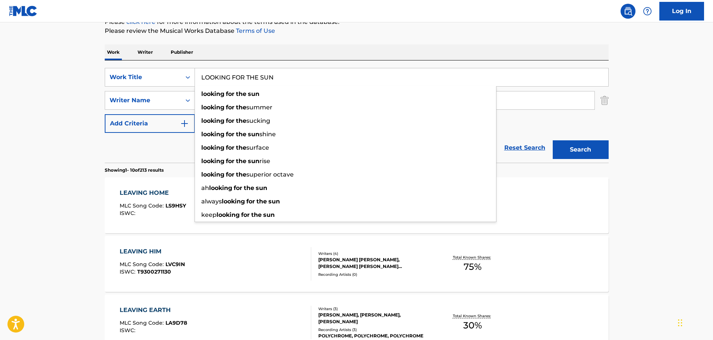
type input "LOOKING FOR THE SUN"
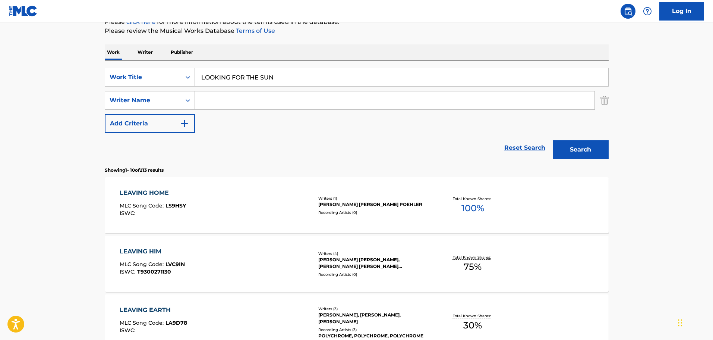
paste input "[PERSON_NAME]"
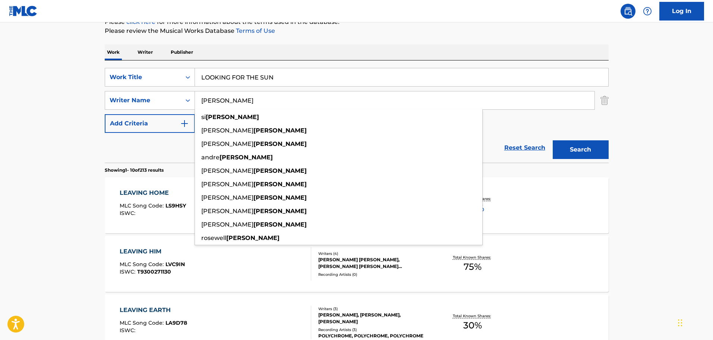
type input "[PERSON_NAME]"
click at [601, 154] on button "Search" at bounding box center [581, 149] width 56 height 19
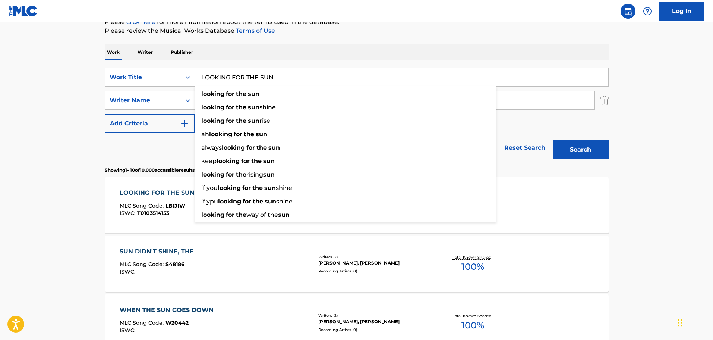
drag, startPoint x: 284, startPoint y: 81, endPoint x: 201, endPoint y: 83, distance: 82.4
click at [201, 83] on input "LOOKING FOR THE SUN" at bounding box center [401, 77] width 413 height 18
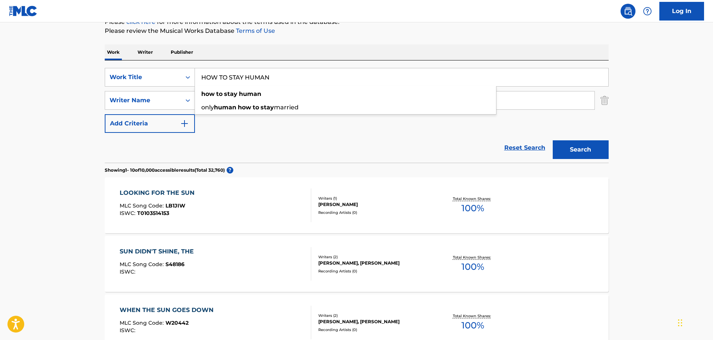
type input "HOW TO STAY HUMAN"
type input "[GEOGRAPHIC_DATA]"
click at [553, 140] on button "Search" at bounding box center [581, 149] width 56 height 19
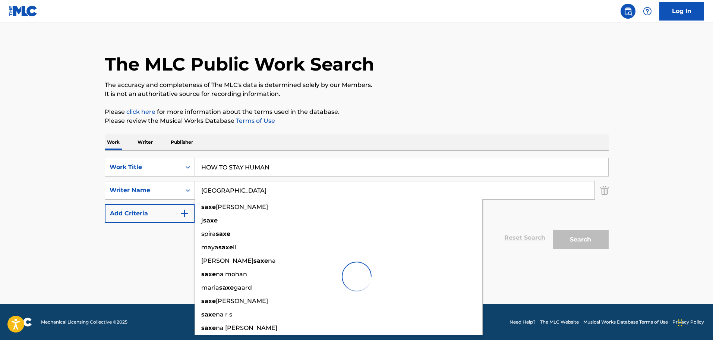
scroll to position [8, 0]
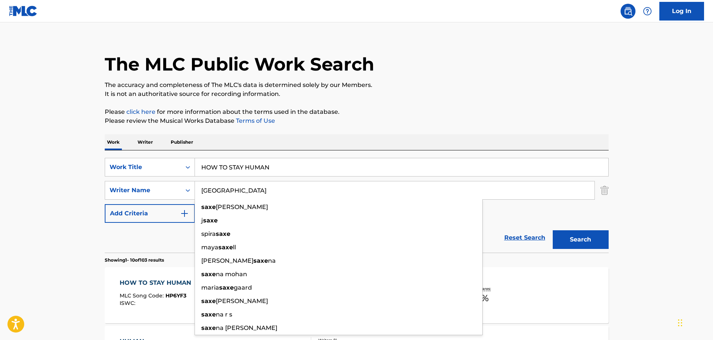
click at [202, 69] on h1 "The MLC Public Work Search" at bounding box center [240, 64] width 270 height 22
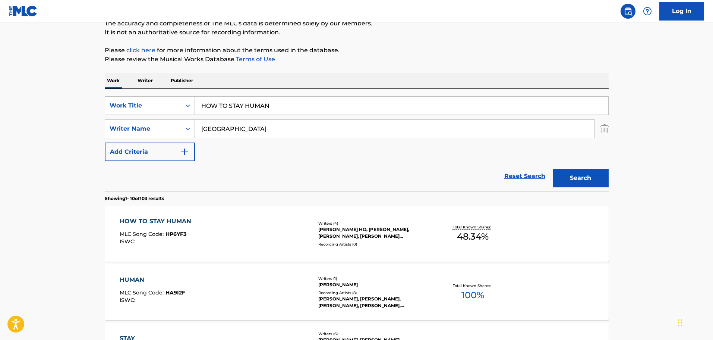
scroll to position [195, 0]
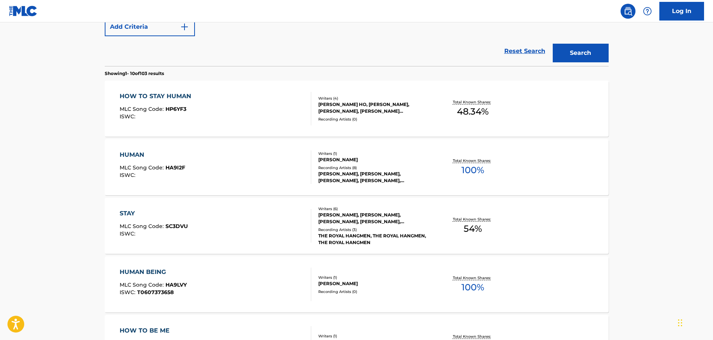
click at [227, 94] on div "HOW TO STAY HUMAN MLC Song Code : HP6YF3 ISWC :" at bounding box center [216, 109] width 192 height 34
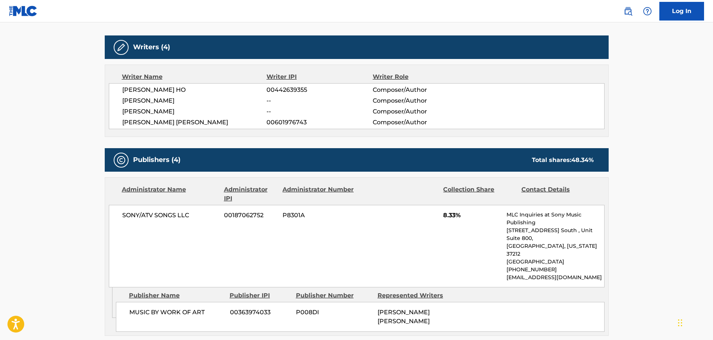
scroll to position [214, 0]
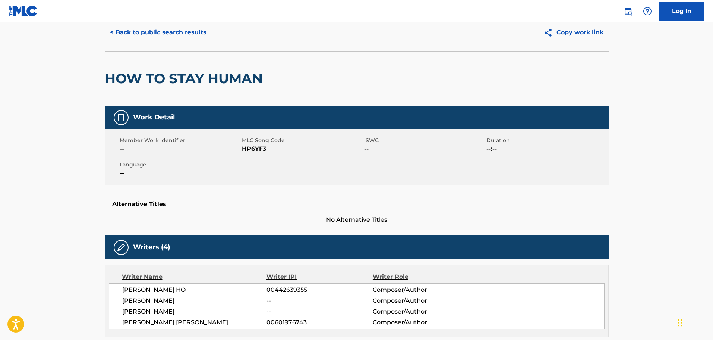
click at [181, 35] on button "< Back to public search results" at bounding box center [158, 32] width 107 height 19
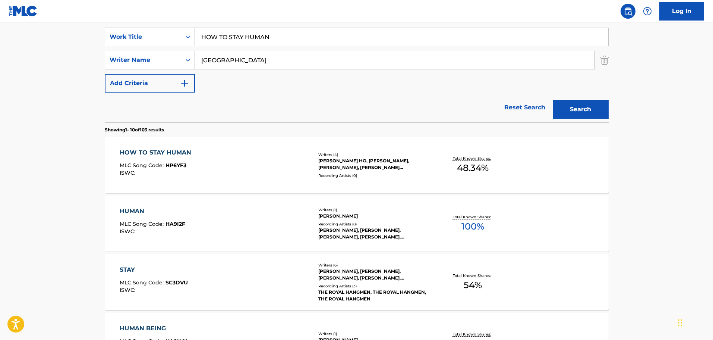
scroll to position [125, 0]
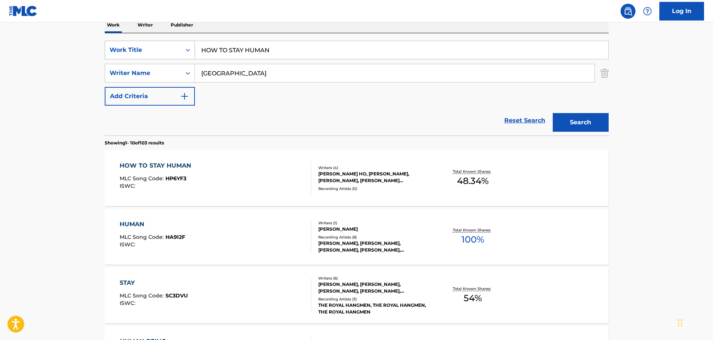
drag, startPoint x: 305, startPoint y: 47, endPoint x: 193, endPoint y: 45, distance: 111.5
click at [193, 45] on div "SearchWithCriteria67da9f81-ca32-4730-82de-5cb7a7cb6552 Work Title HOW TO STAY H…" at bounding box center [357, 50] width 504 height 19
type input "I CAN SAY TE AMO"
type input "[GEOGRAPHIC_DATA]"
click at [553, 113] on button "Search" at bounding box center [581, 122] width 56 height 19
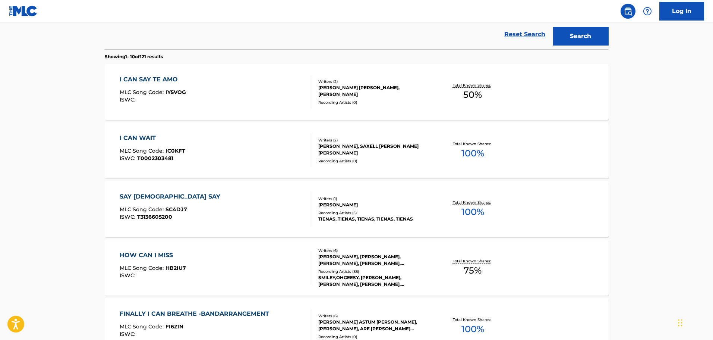
scroll to position [237, 0]
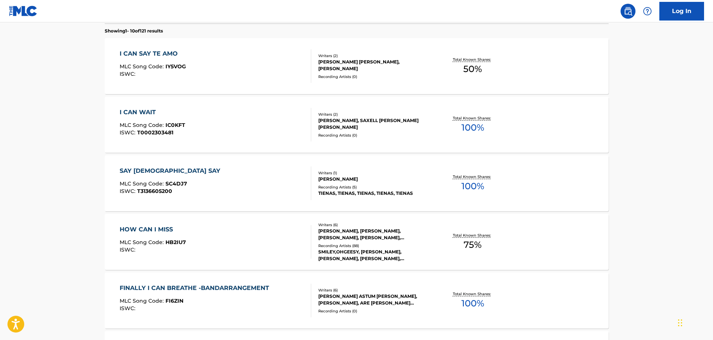
click at [238, 69] on div "I CAN SAY TE AMO MLC Song Code : IY5VOG ISWC :" at bounding box center [216, 66] width 192 height 34
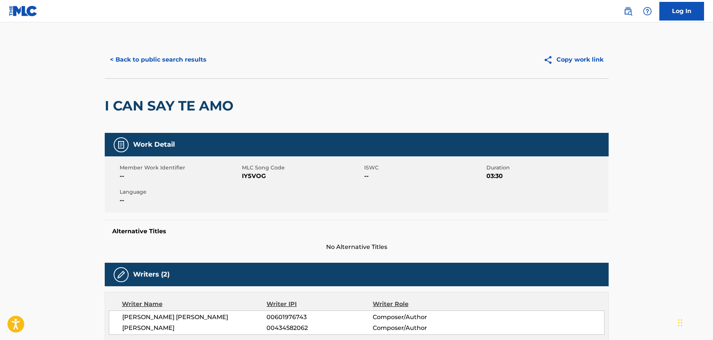
click at [200, 59] on button "< Back to public search results" at bounding box center [158, 59] width 107 height 19
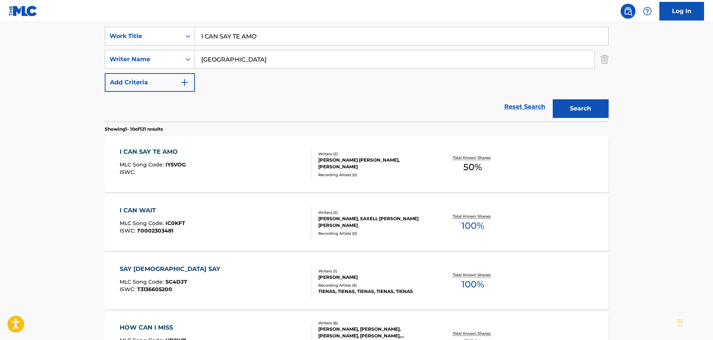
scroll to position [130, 0]
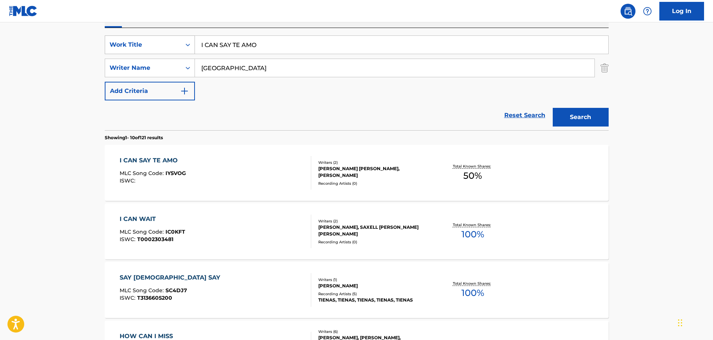
drag, startPoint x: 318, startPoint y: 52, endPoint x: 167, endPoint y: 52, distance: 151.0
click at [167, 52] on div "SearchWithCriteria67da9f81-ca32-4730-82de-5cb7a7cb6552 Work Title I CAN SAY TE …" at bounding box center [357, 44] width 504 height 19
click at [612, 65] on div "The MLC Public Work Search The accuracy and completeness of The MLC's data is d…" at bounding box center [357, 338] width 522 height 855
click at [606, 66] on img "Search Form" at bounding box center [605, 68] width 8 height 19
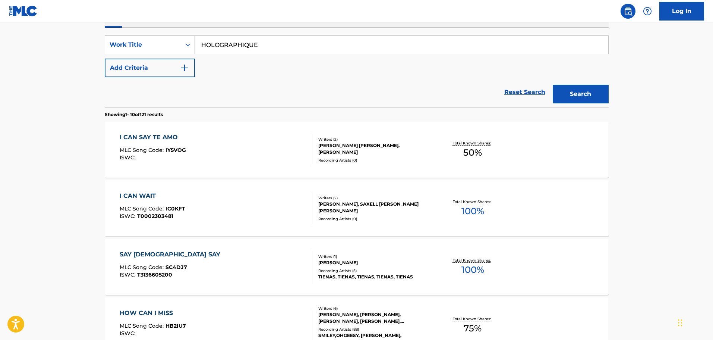
click at [575, 100] on button "Search" at bounding box center [581, 94] width 56 height 19
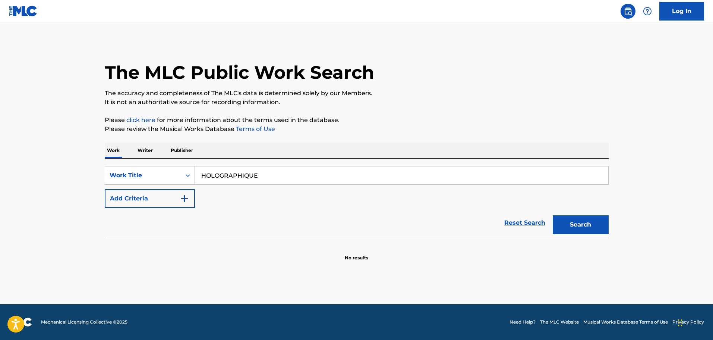
drag, startPoint x: 281, startPoint y: 178, endPoint x: 210, endPoint y: 171, distance: 71.9
click at [210, 171] on input "HOLOGRAPHIQUE" at bounding box center [401, 175] width 413 height 18
type input "H"
type input "WHAT'S A GOOD LIFE"
click at [180, 192] on button "Add Criteria" at bounding box center [150, 198] width 90 height 19
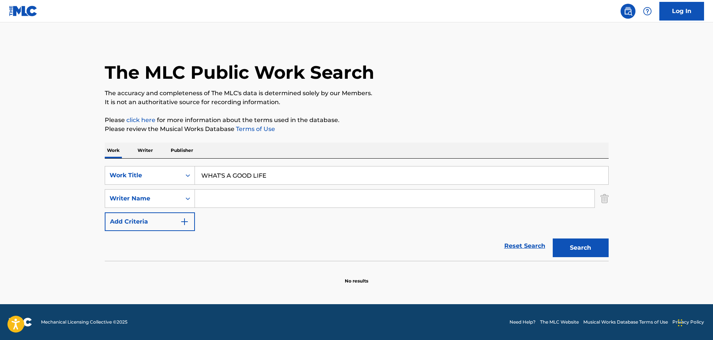
paste input "Hirshland"
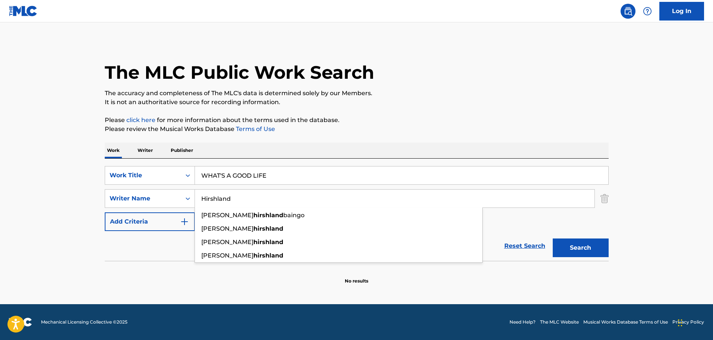
type input "Hirshland"
click at [558, 243] on button "Search" at bounding box center [581, 247] width 56 height 19
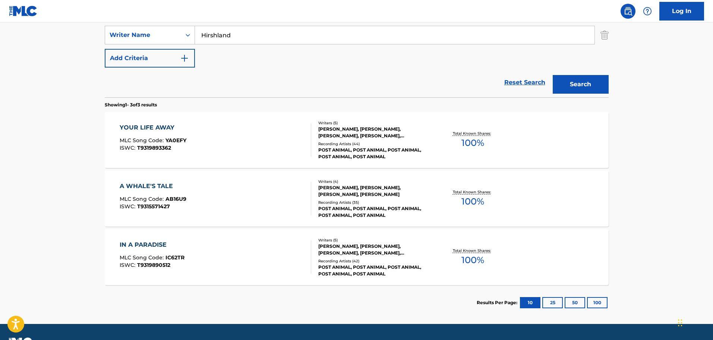
scroll to position [146, 0]
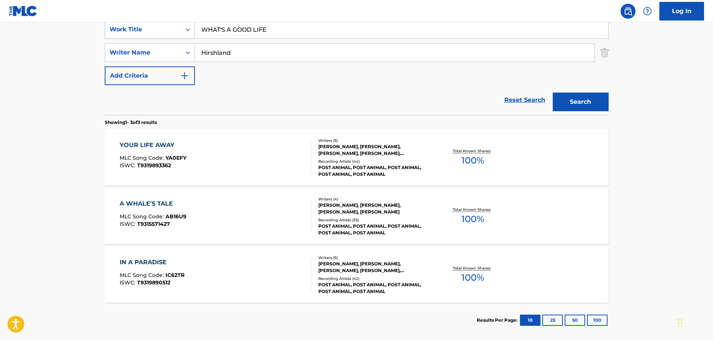
drag, startPoint x: 281, startPoint y: 36, endPoint x: 147, endPoint y: 30, distance: 134.4
click at [147, 30] on div "SearchWithCriteria67da9f81-ca32-4730-82de-5cb7a7cb6552 Work Title WHAT'S A GOOD…" at bounding box center [357, 29] width 504 height 19
type input "DIRT ROAD TO HEAVEN"
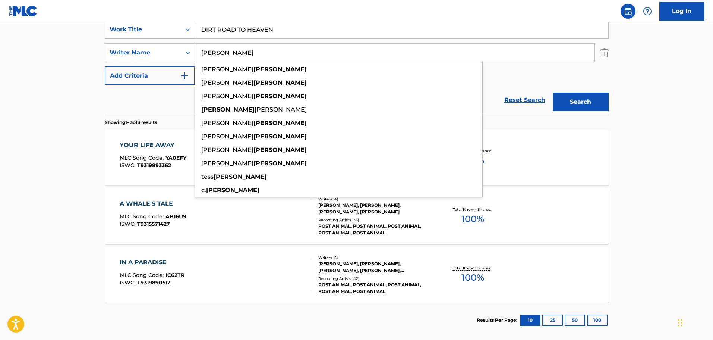
type input "[PERSON_NAME]"
click at [553, 92] on button "Search" at bounding box center [581, 101] width 56 height 19
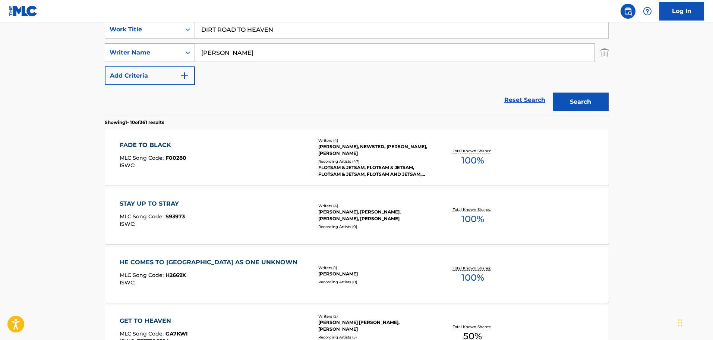
drag, startPoint x: 281, startPoint y: 31, endPoint x: 127, endPoint y: 45, distance: 154.2
click at [127, 45] on div "SearchWithCriteria67da9f81-ca32-4730-82de-5cb7a7cb6552 Work Title DIRT ROAD TO …" at bounding box center [357, 52] width 504 height 65
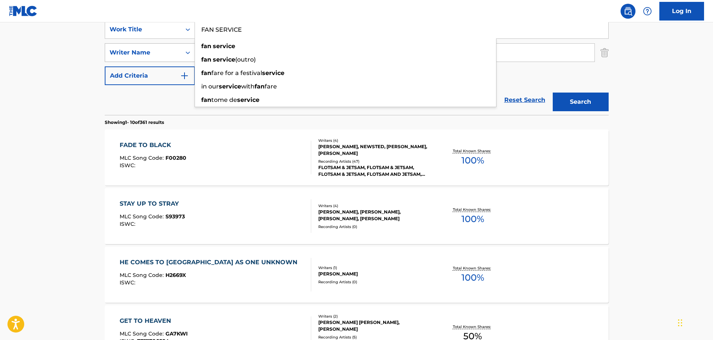
type input "FAN SERVICE"
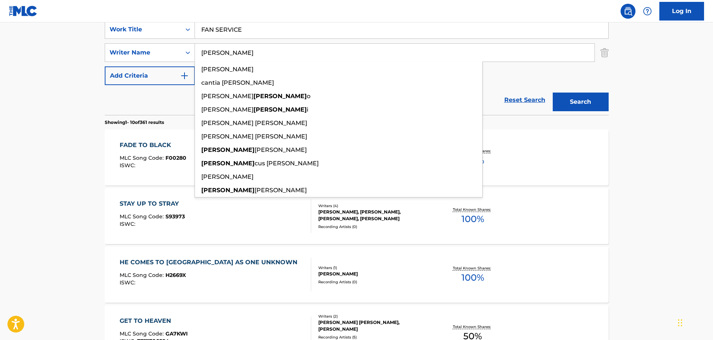
type input "[PERSON_NAME]"
click at [553, 92] on button "Search" at bounding box center [581, 101] width 56 height 19
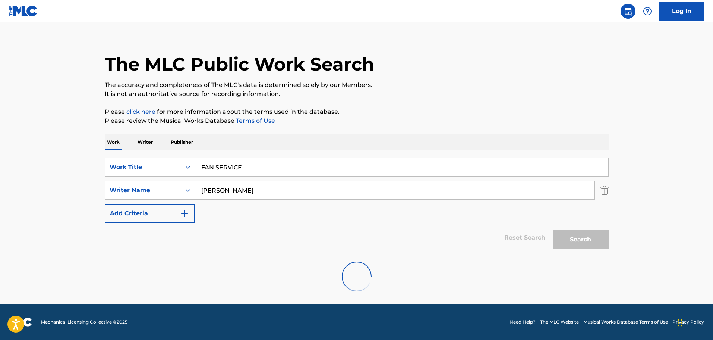
scroll to position [0, 0]
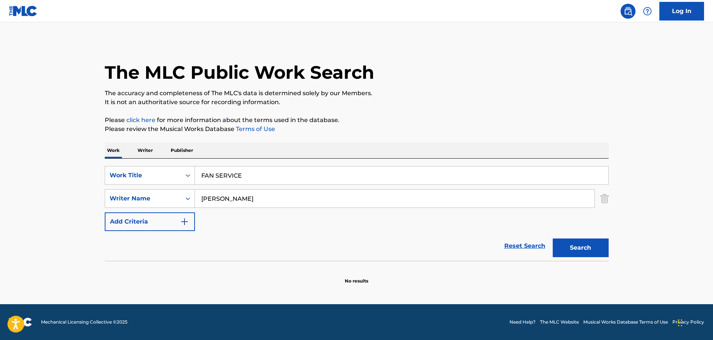
drag, startPoint x: 272, startPoint y: 169, endPoint x: 198, endPoint y: 166, distance: 74.6
click at [198, 166] on input "FAN SERVICE" at bounding box center [401, 175] width 413 height 18
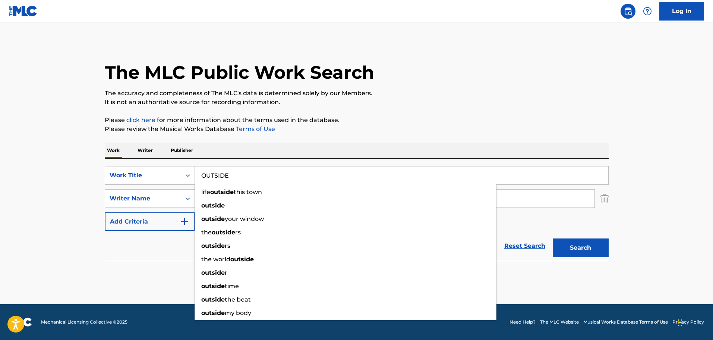
type input "OUTSIDE"
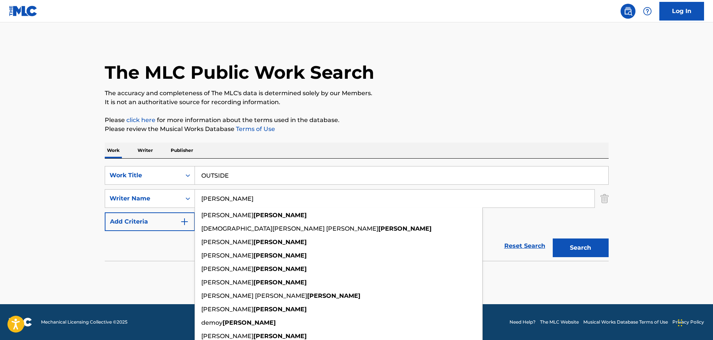
type input "[PERSON_NAME]"
click at [553, 238] on button "Search" at bounding box center [581, 247] width 56 height 19
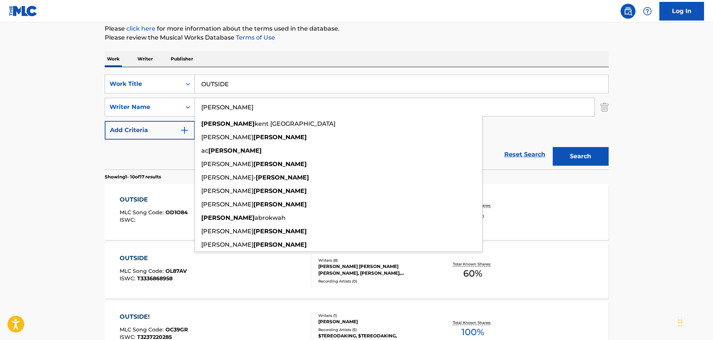
scroll to position [224, 0]
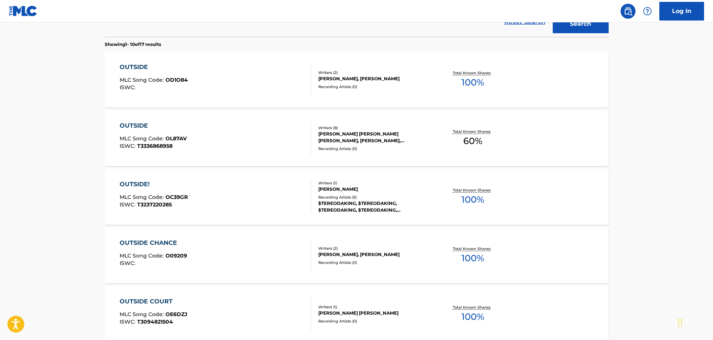
click at [111, 82] on div "OUTSIDE MLC Song Code : OD1O84 ISWC : Writers ( 2 ) [PERSON_NAME], [PERSON_NAME…" at bounding box center [357, 79] width 504 height 56
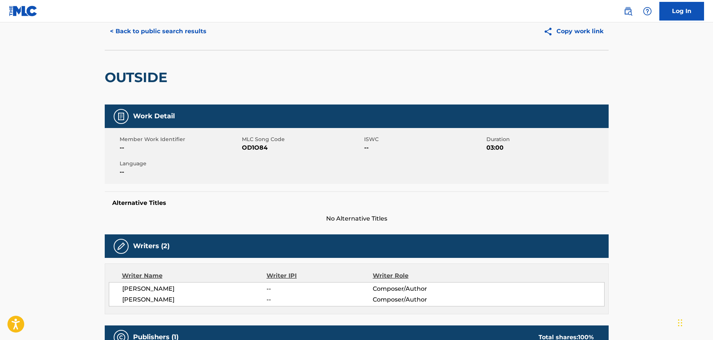
click at [139, 33] on button "< Back to public search results" at bounding box center [158, 31] width 107 height 19
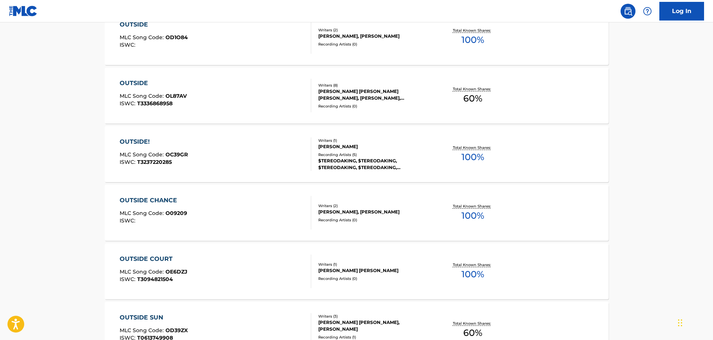
click at [218, 95] on div "OUTSIDE MLC Song Code : OL87AV ISWC : T3336868958" at bounding box center [216, 96] width 192 height 34
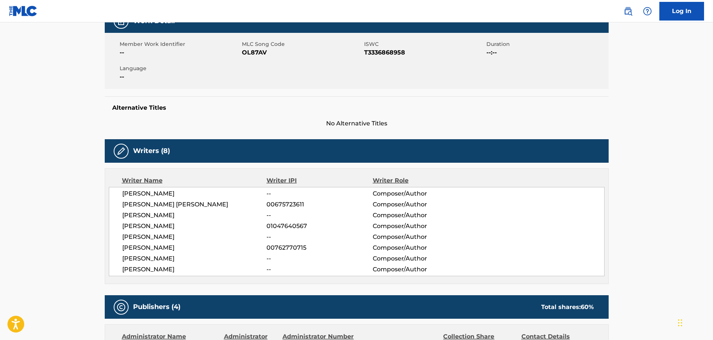
scroll to position [110, 0]
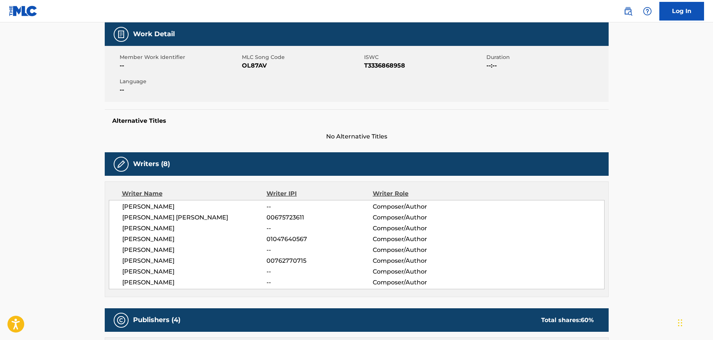
click at [372, 63] on span "T3336868958" at bounding box center [424, 65] width 120 height 9
copy span "T3336868958"
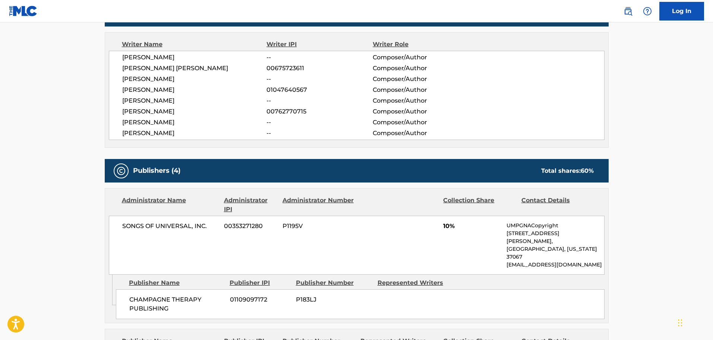
scroll to position [446, 0]
